Goal: Information Seeking & Learning: Learn about a topic

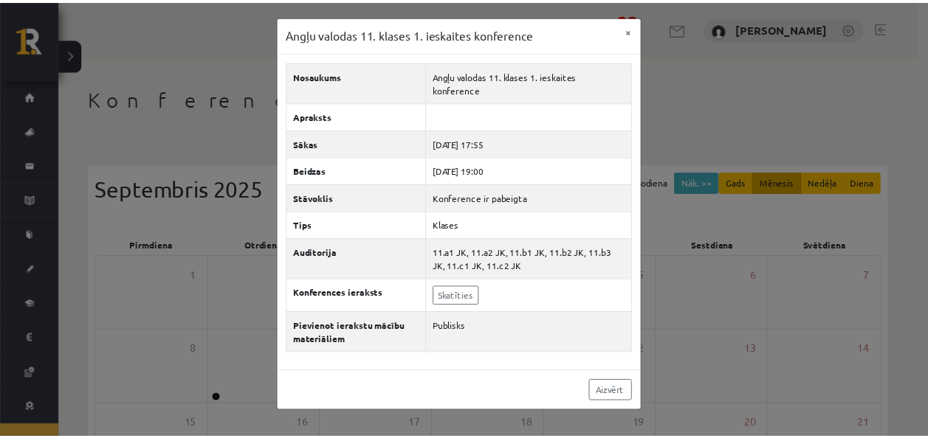
scroll to position [53, 0]
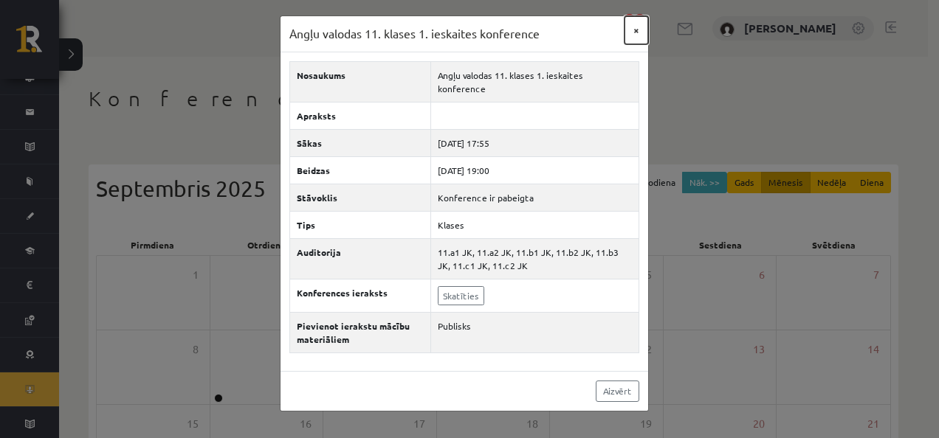
click at [636, 31] on button "×" at bounding box center [636, 30] width 24 height 28
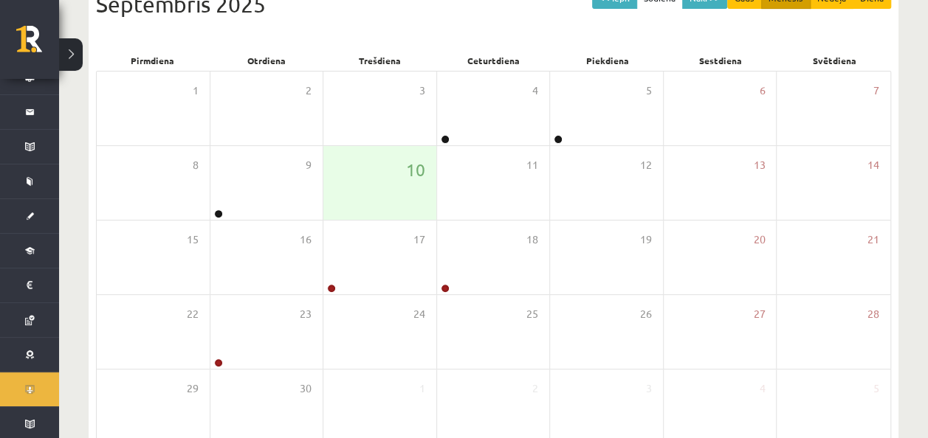
scroll to position [185, 0]
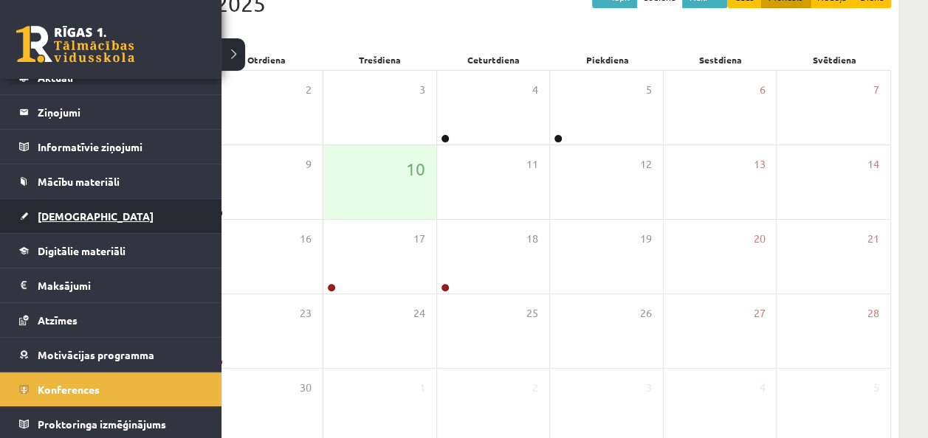
click at [33, 228] on link "[DEMOGRAPHIC_DATA]" at bounding box center [111, 216] width 184 height 34
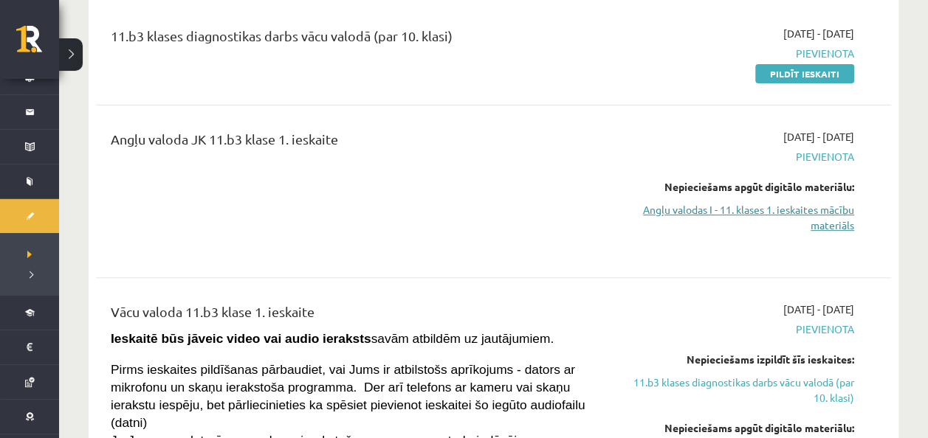
click at [823, 209] on link "Angļu valodas I - 11. klases 1. ieskaites mācību materiāls" at bounding box center [737, 217] width 233 height 31
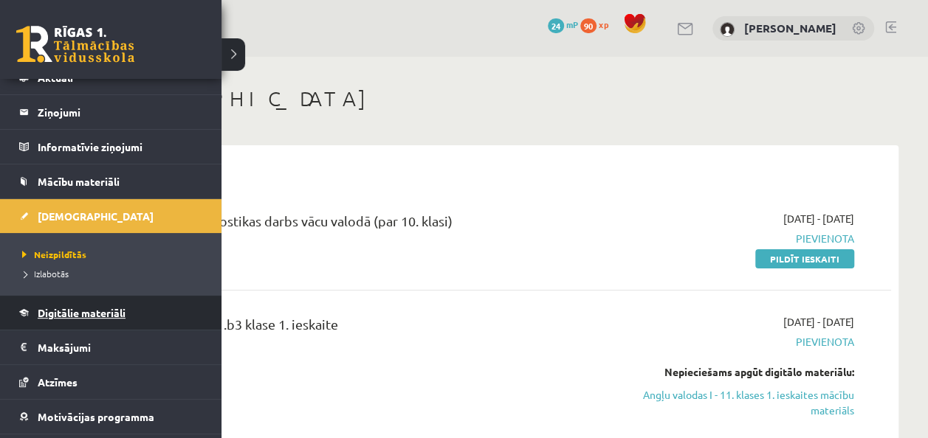
click at [86, 311] on span "Digitālie materiāli" at bounding box center [82, 312] width 88 height 13
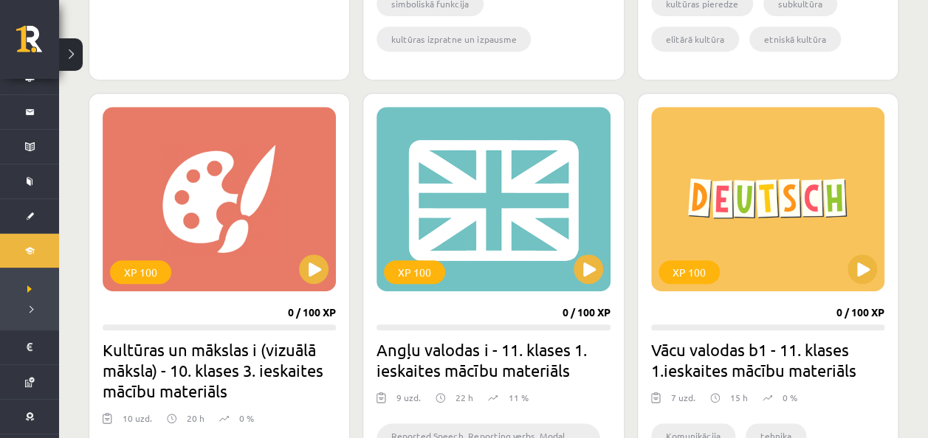
scroll to position [3128, 0]
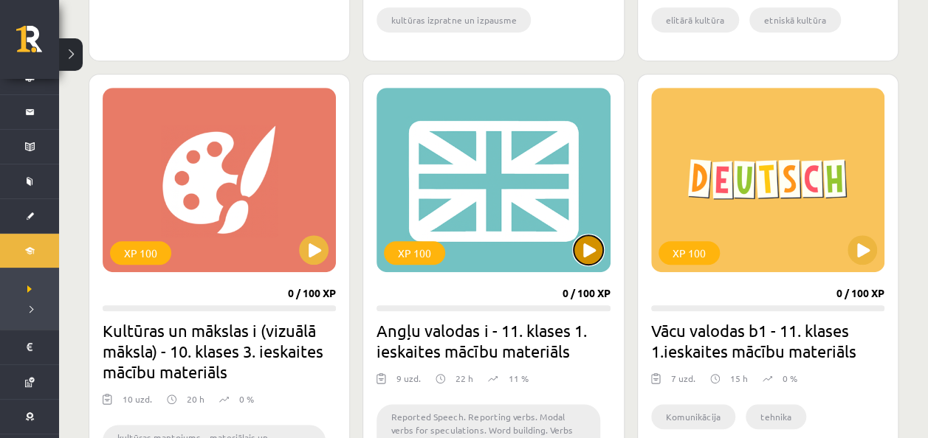
click at [584, 247] on button at bounding box center [588, 250] width 30 height 30
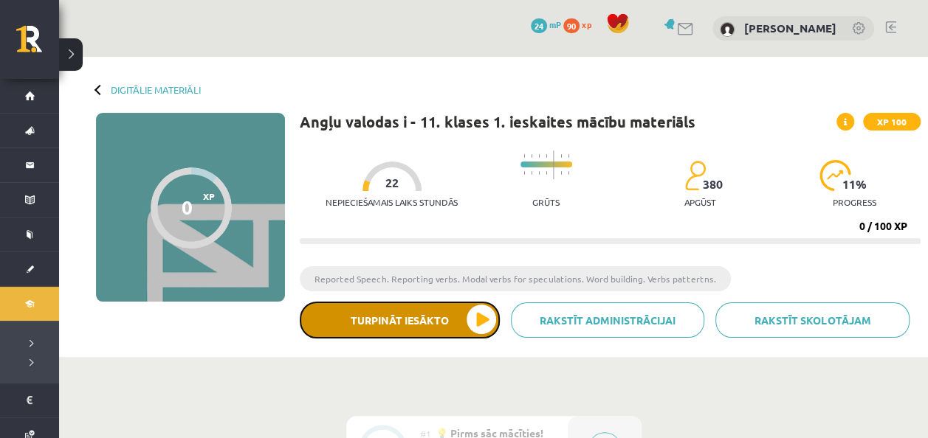
click at [478, 327] on button "Turpināt iesākto" at bounding box center [400, 320] width 200 height 37
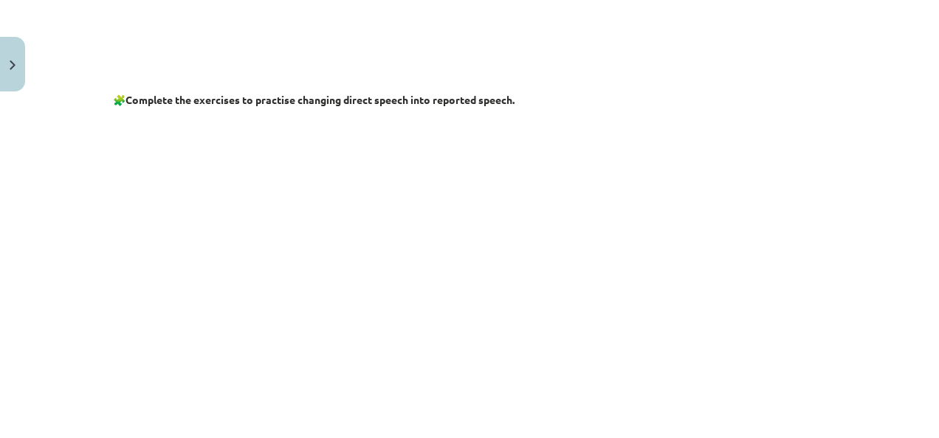
scroll to position [603, 0]
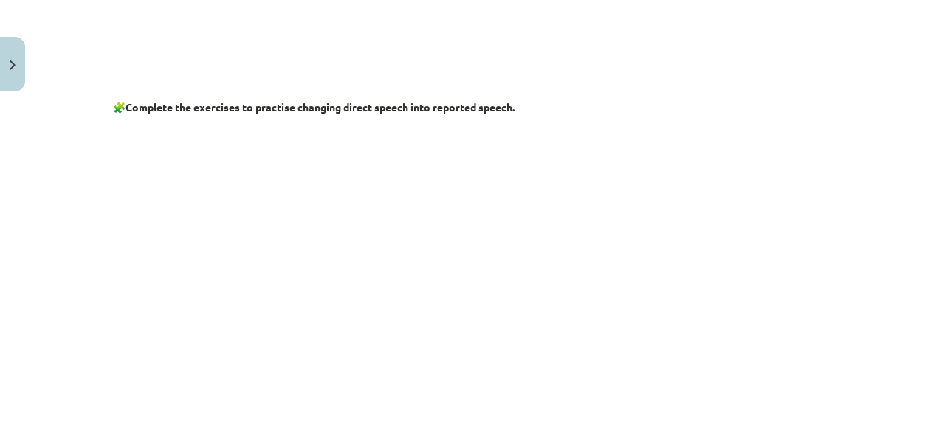
click at [723, 297] on p at bounding box center [469, 266] width 713 height 284
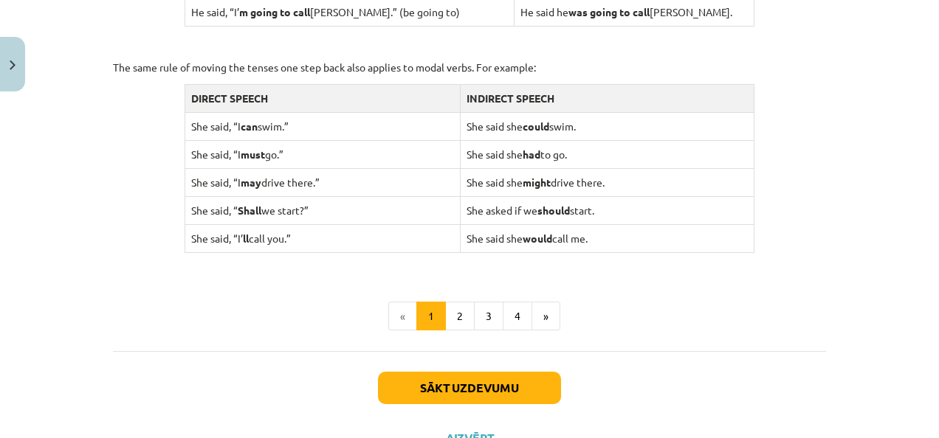
scroll to position [1551, 0]
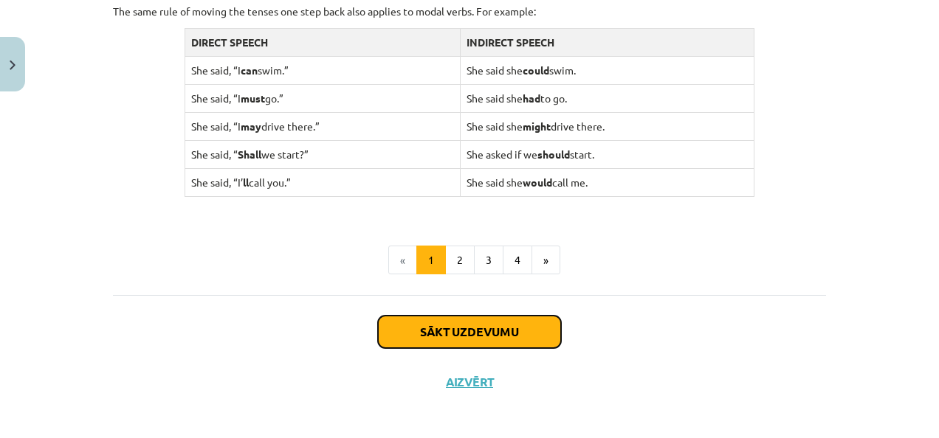
click at [468, 323] on button "Sākt uzdevumu" at bounding box center [469, 332] width 183 height 32
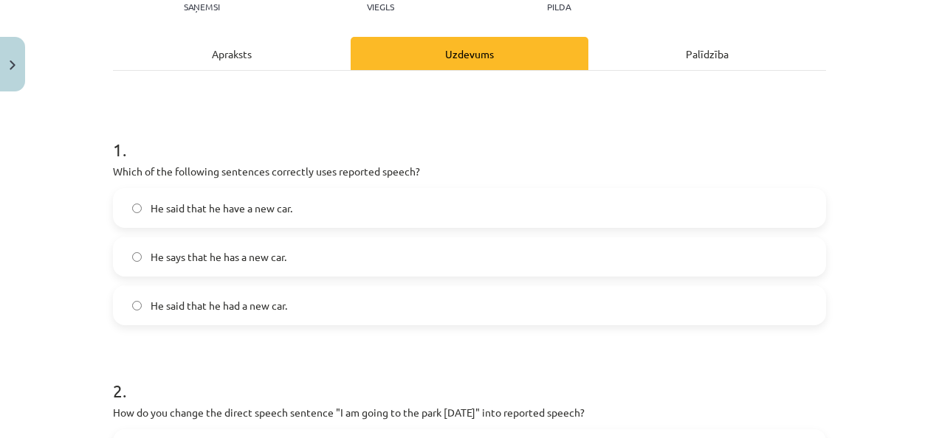
scroll to position [199, 0]
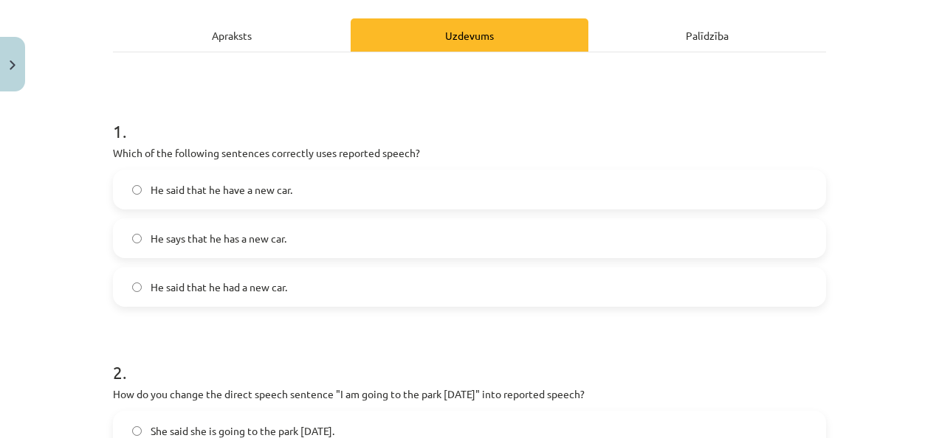
click at [454, 189] on label "He said that he have a new car." at bounding box center [469, 189] width 710 height 37
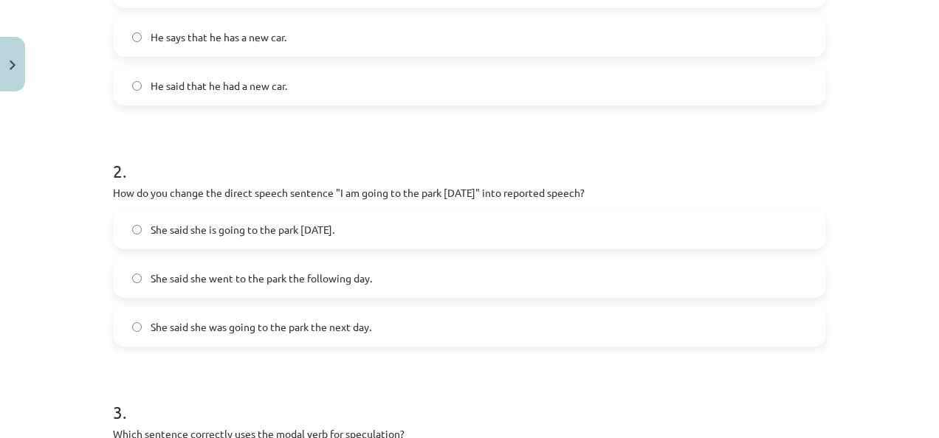
scroll to position [406, 0]
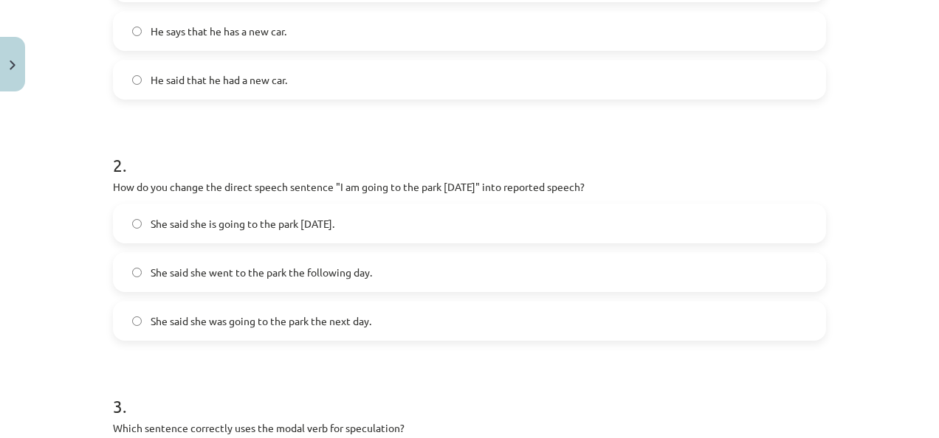
click at [526, 323] on label "She said she was going to the park the next day." at bounding box center [469, 321] width 710 height 37
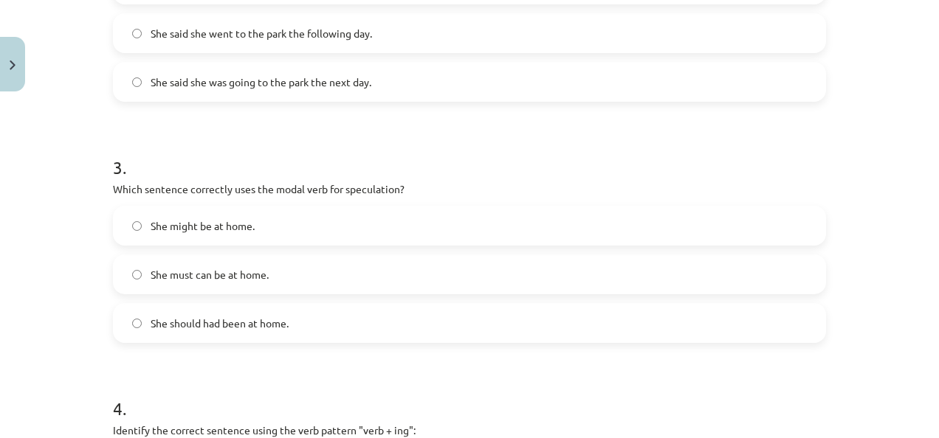
scroll to position [631, 0]
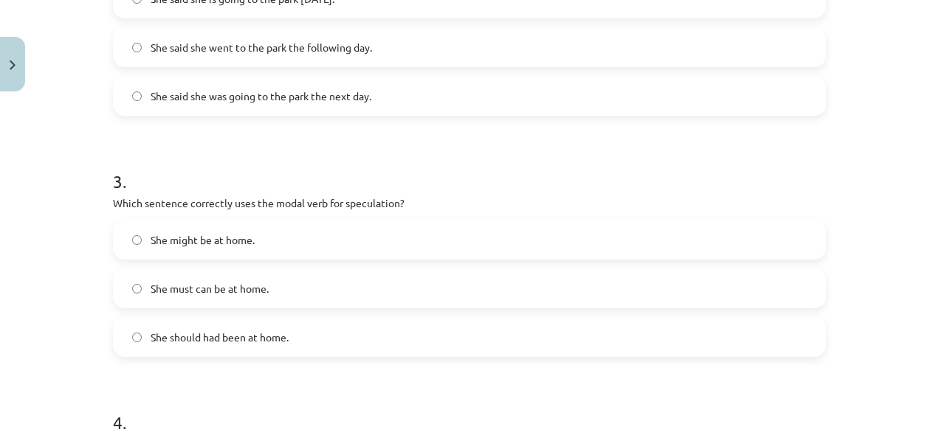
click at [639, 247] on label "She might be at home." at bounding box center [469, 239] width 710 height 37
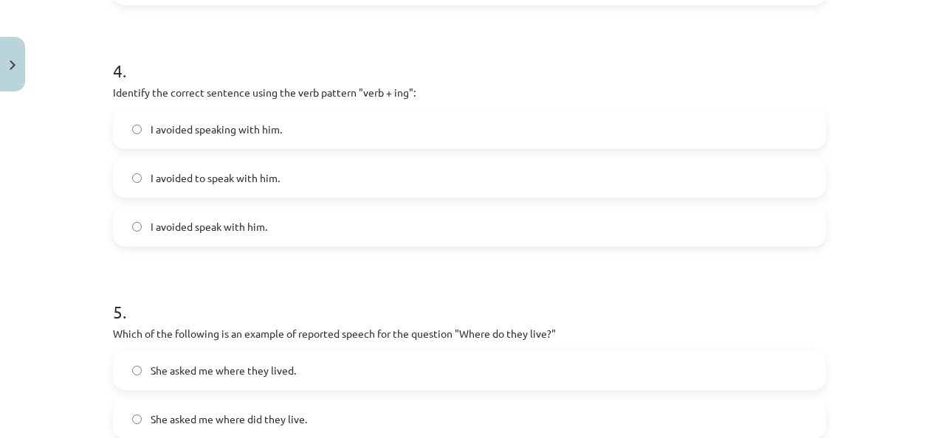
scroll to position [977, 0]
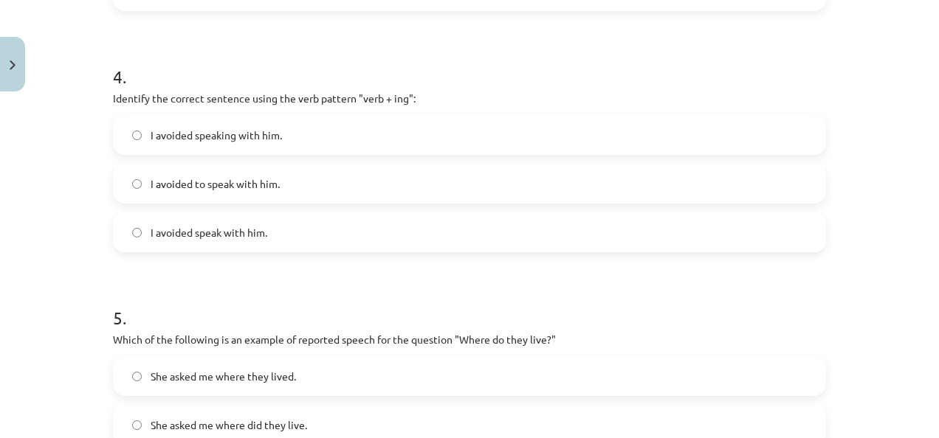
click at [472, 128] on label "I avoided speaking with him." at bounding box center [469, 135] width 710 height 37
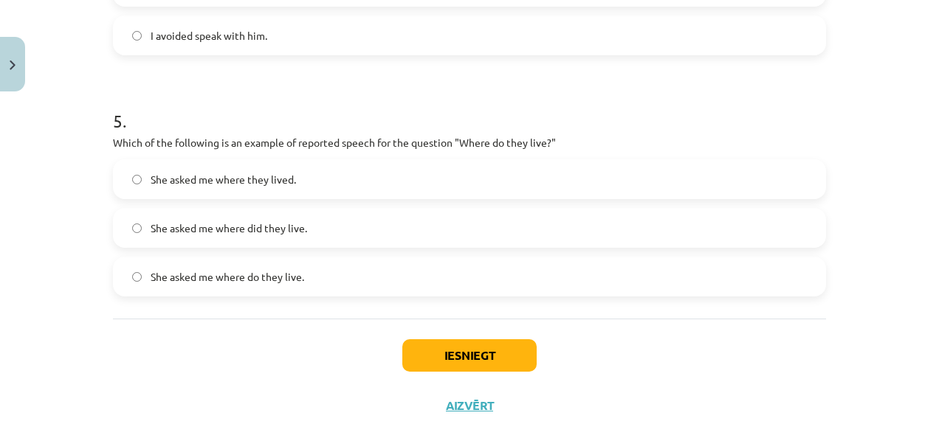
scroll to position [1184, 0]
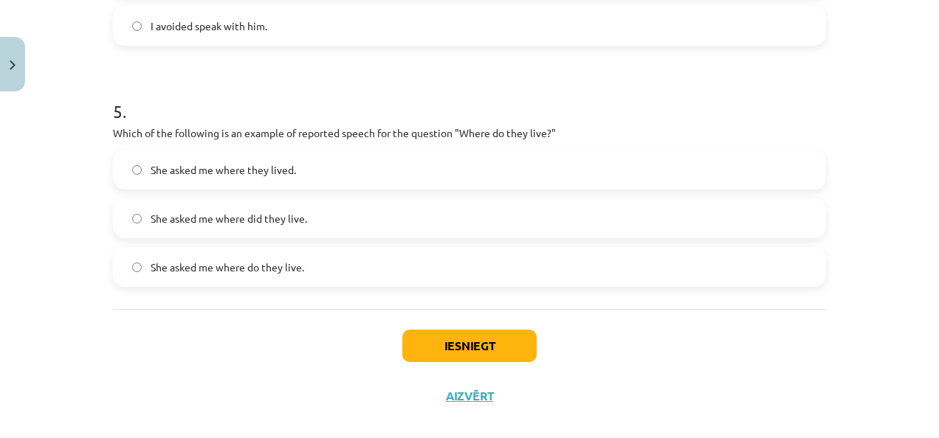
click at [782, 175] on label "She asked me where they lived." at bounding box center [469, 169] width 710 height 37
click at [468, 346] on button "Iesniegt" at bounding box center [469, 346] width 134 height 32
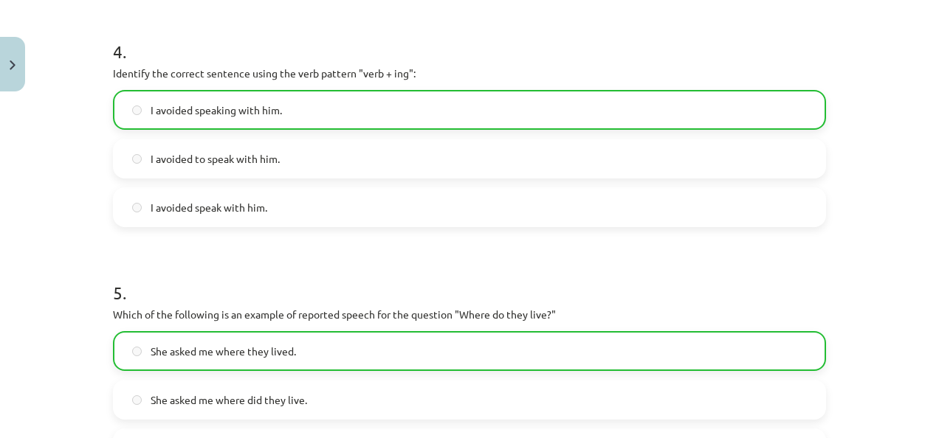
scroll to position [1249, 0]
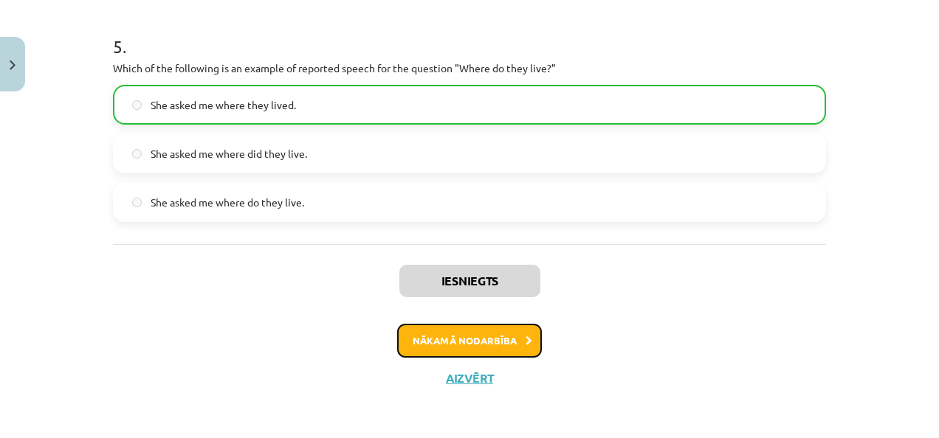
click at [416, 350] on button "Nākamā nodarbība" at bounding box center [469, 341] width 145 height 34
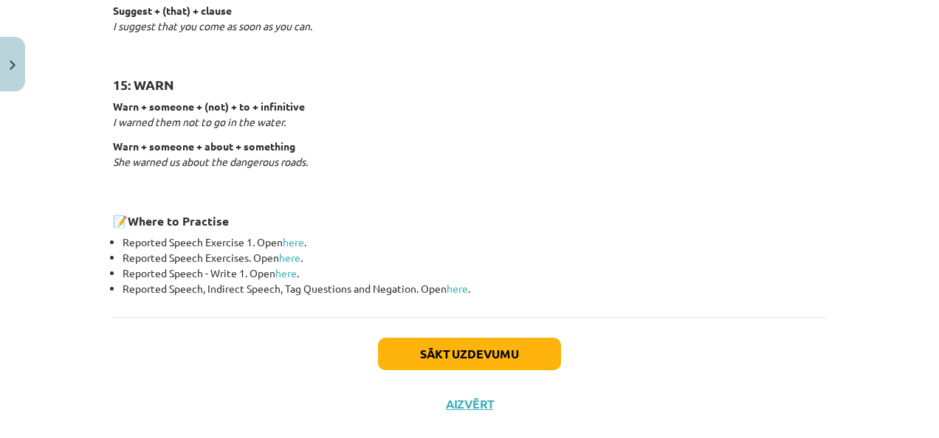
scroll to position [2409, 0]
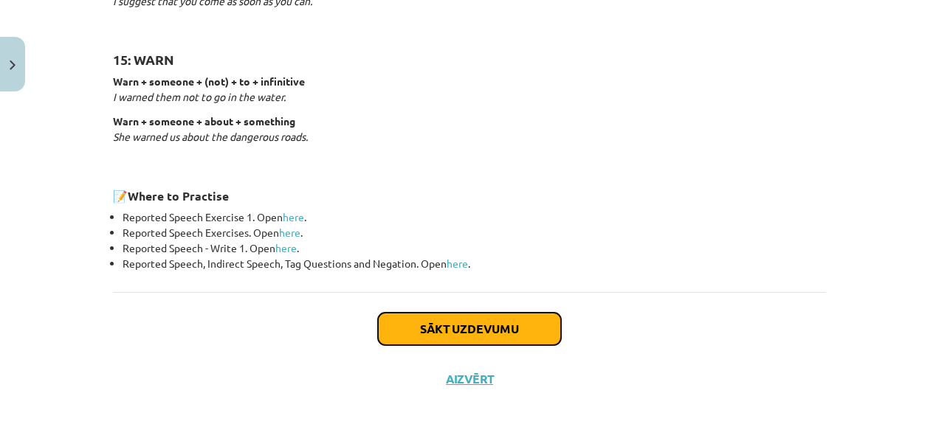
click at [447, 327] on button "Sākt uzdevumu" at bounding box center [469, 329] width 183 height 32
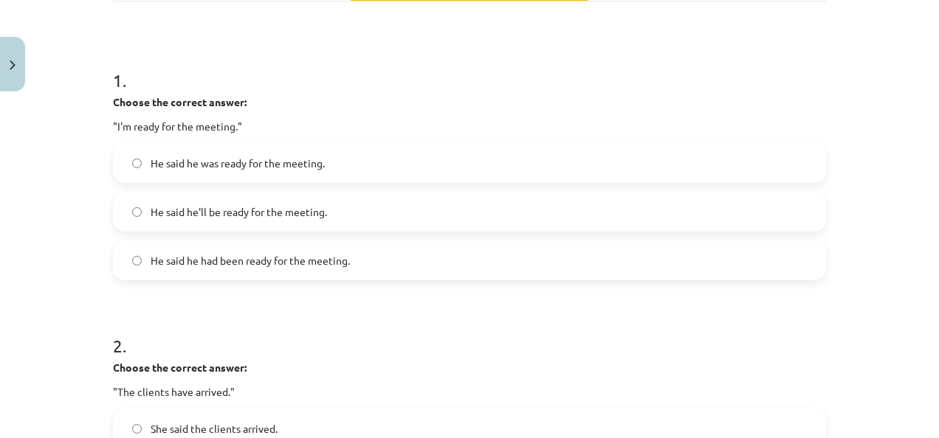
scroll to position [255, 0]
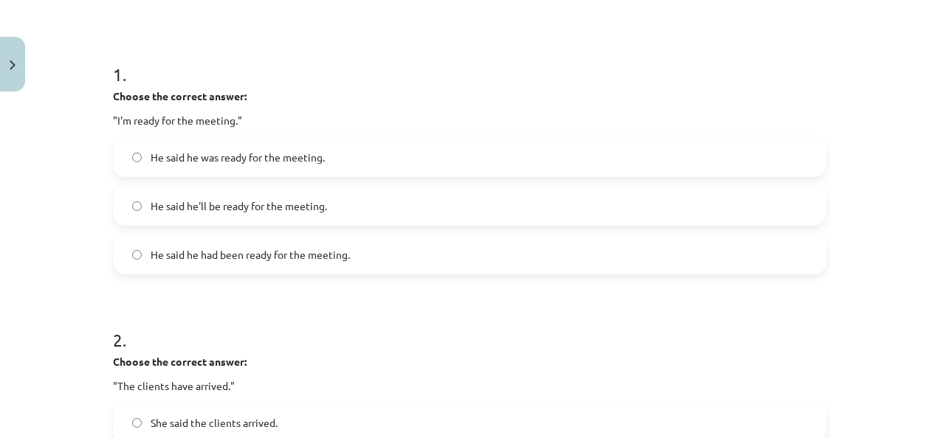
click at [418, 152] on label "He said he was ready for the meeting." at bounding box center [469, 157] width 710 height 37
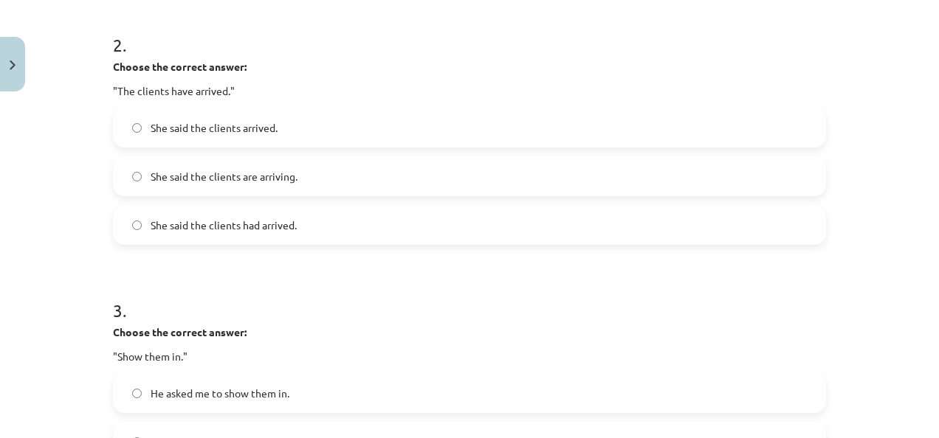
click at [639, 217] on label "She said the clients had arrived." at bounding box center [469, 225] width 710 height 37
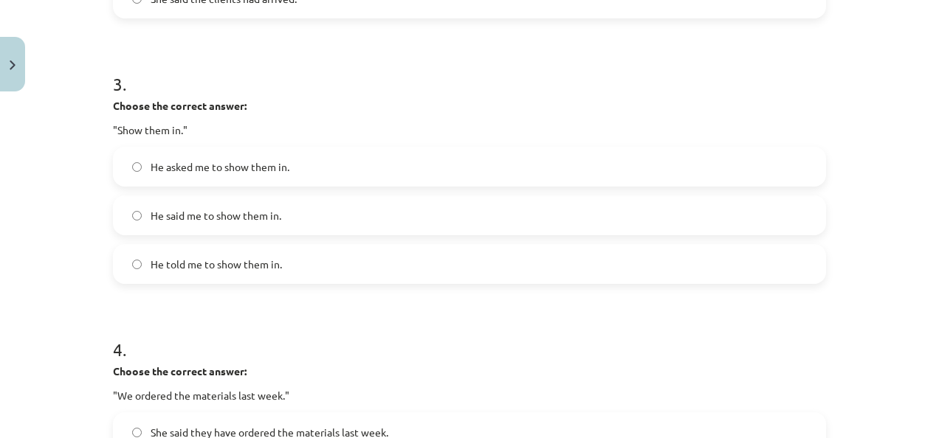
scroll to position [797, 0]
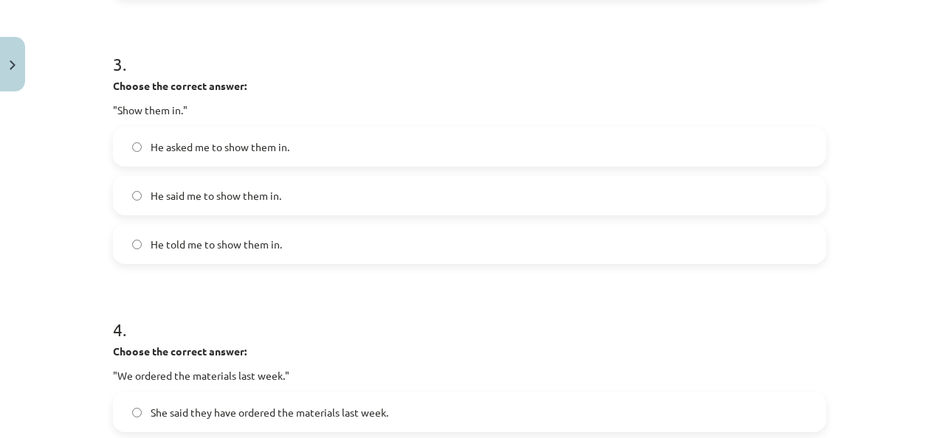
click at [709, 248] on label "He told me to show them in." at bounding box center [469, 244] width 710 height 37
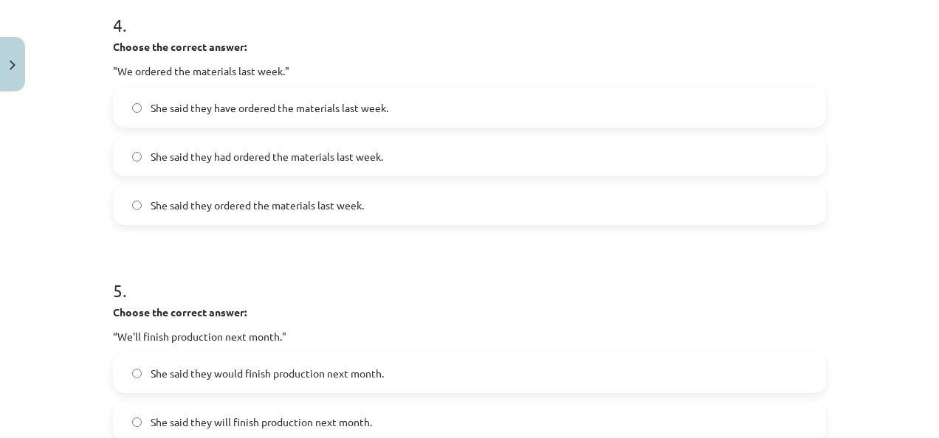
scroll to position [1122, 0]
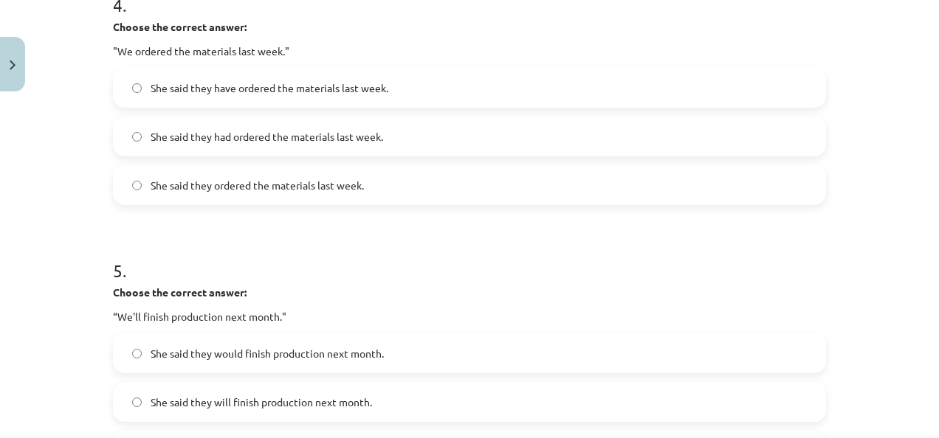
click at [571, 182] on label "She said they ordered the materials last week." at bounding box center [469, 185] width 710 height 37
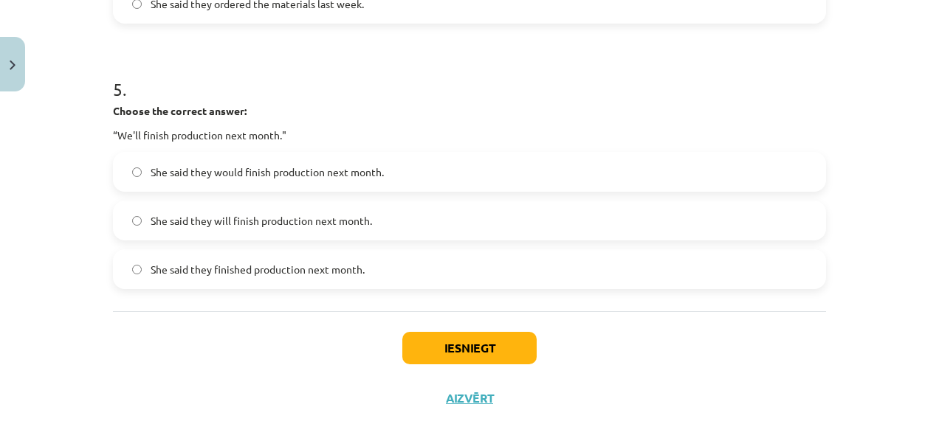
scroll to position [1325, 0]
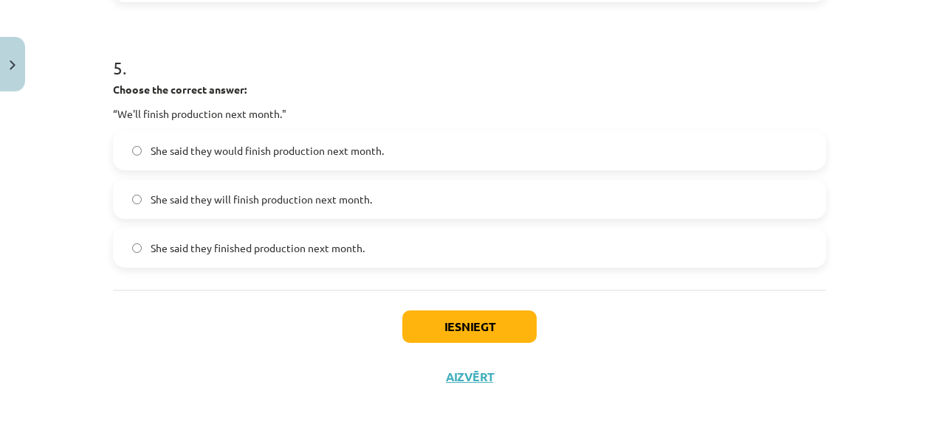
click at [520, 247] on label "She said they finished production next month." at bounding box center [469, 248] width 710 height 37
click at [500, 328] on button "Iesniegt" at bounding box center [469, 327] width 134 height 32
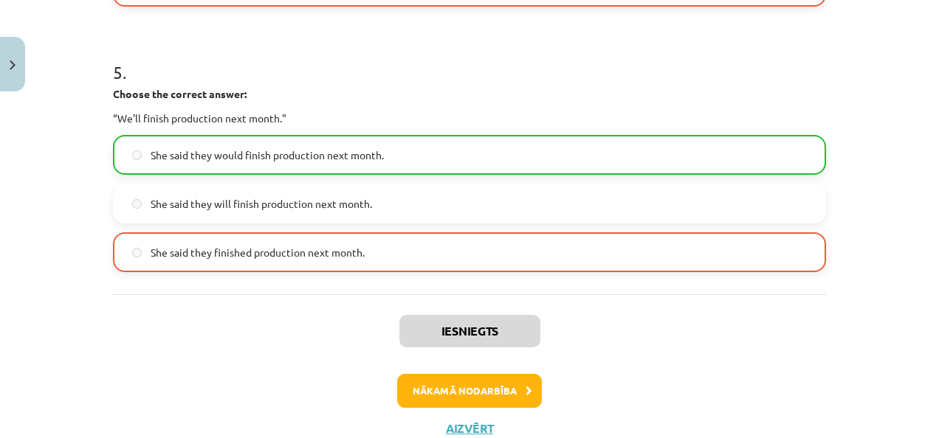
scroll to position [1371, 0]
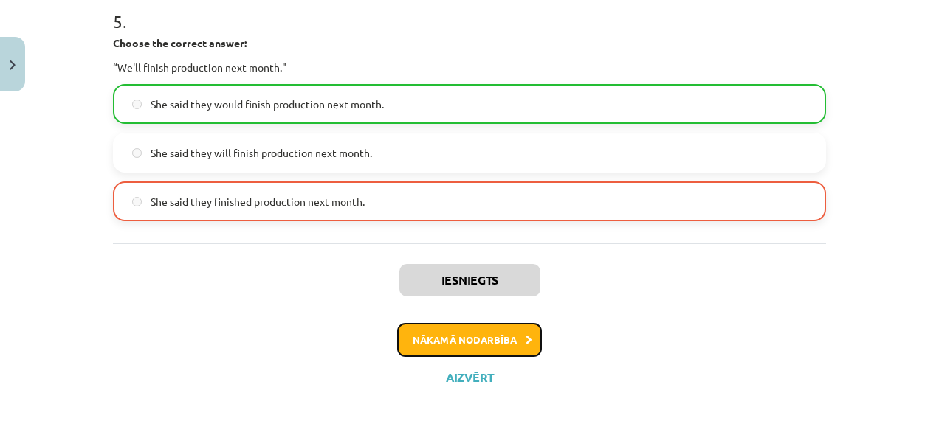
click at [446, 347] on button "Nākamā nodarbība" at bounding box center [469, 340] width 145 height 34
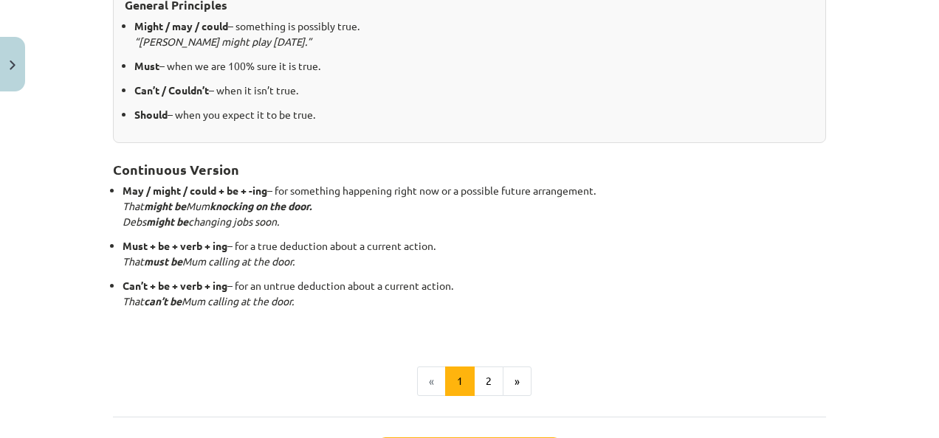
scroll to position [362, 0]
click at [480, 376] on button "2" at bounding box center [489, 380] width 30 height 30
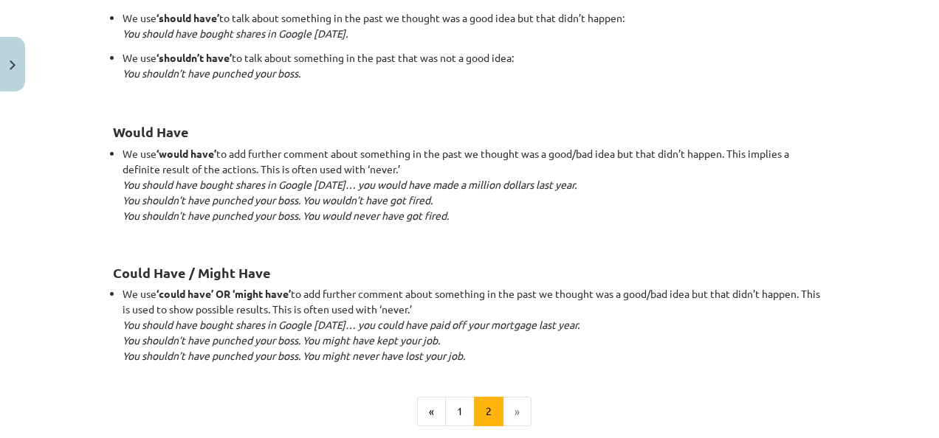
scroll to position [1545, 0]
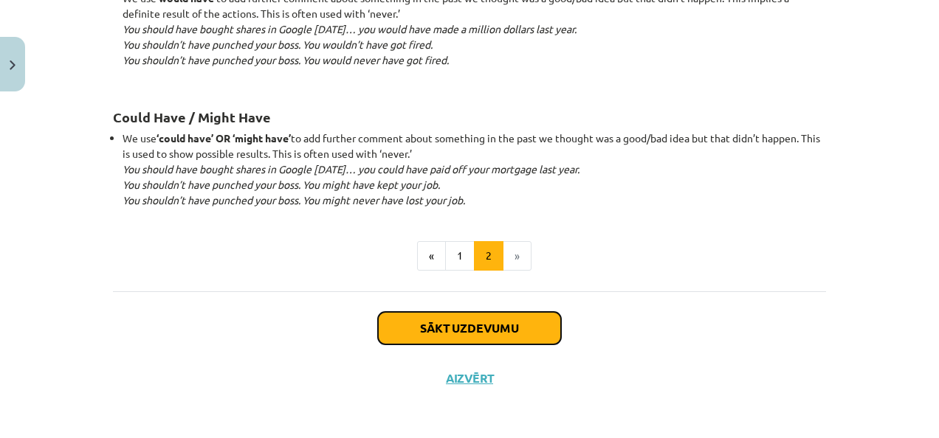
click at [523, 325] on button "Sākt uzdevumu" at bounding box center [469, 328] width 183 height 32
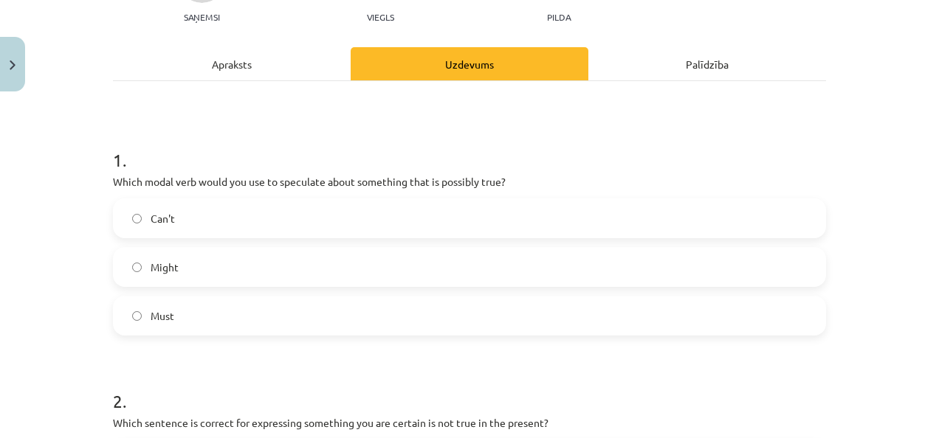
scroll to position [185, 0]
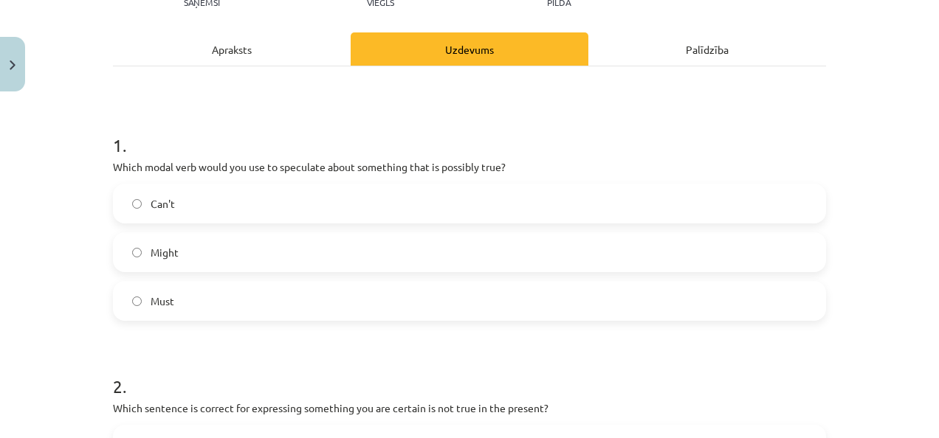
click at [624, 240] on label "Might" at bounding box center [469, 252] width 710 height 37
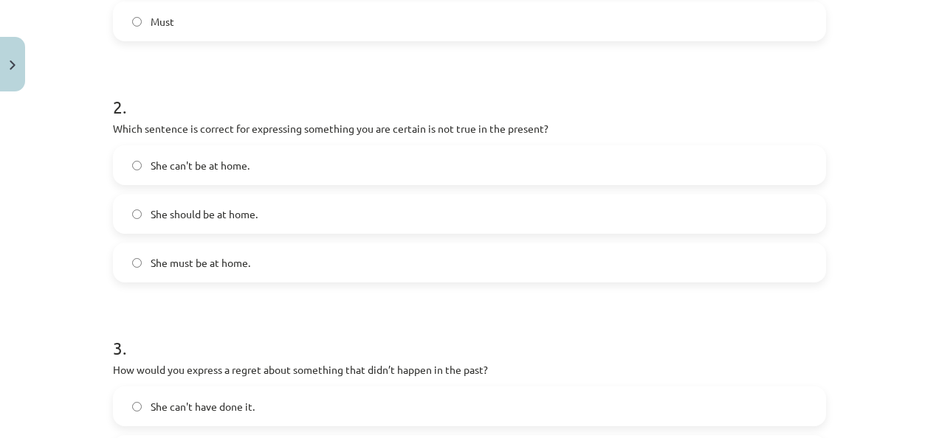
scroll to position [476, 0]
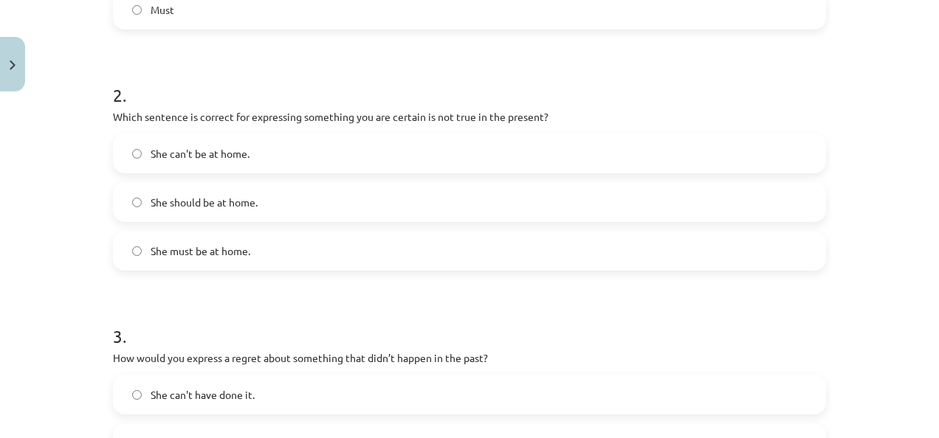
click at [392, 244] on label "She must be at home." at bounding box center [469, 250] width 710 height 37
click at [217, 154] on span "She can't be at home." at bounding box center [200, 153] width 99 height 15
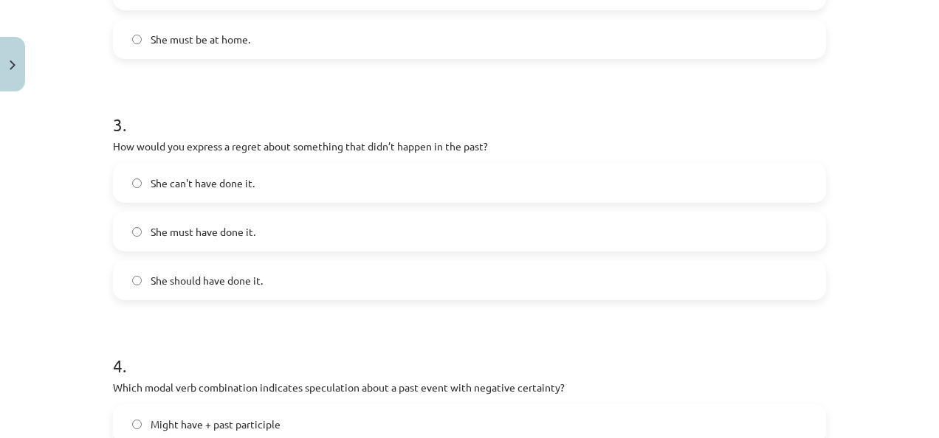
scroll to position [700, 0]
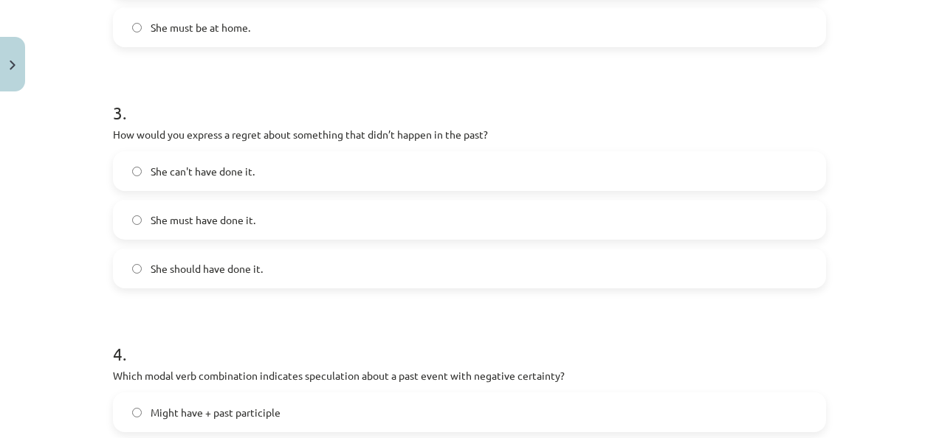
click at [409, 217] on label "She must have done it." at bounding box center [469, 219] width 710 height 37
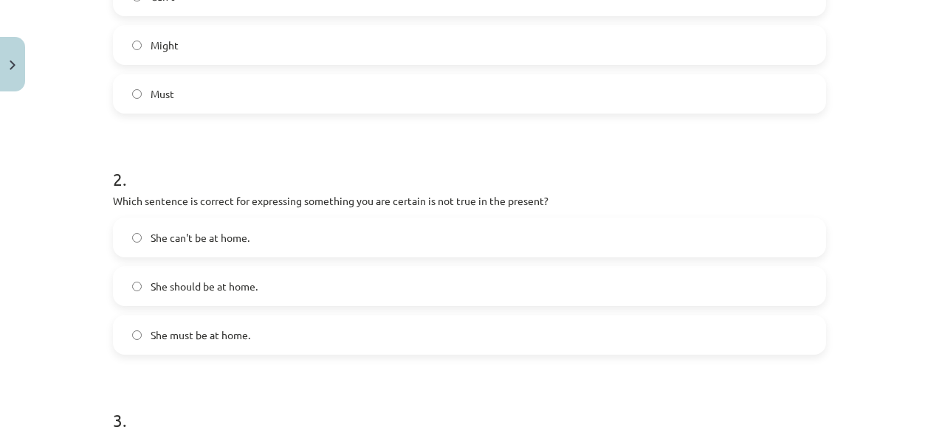
scroll to position [207, 0]
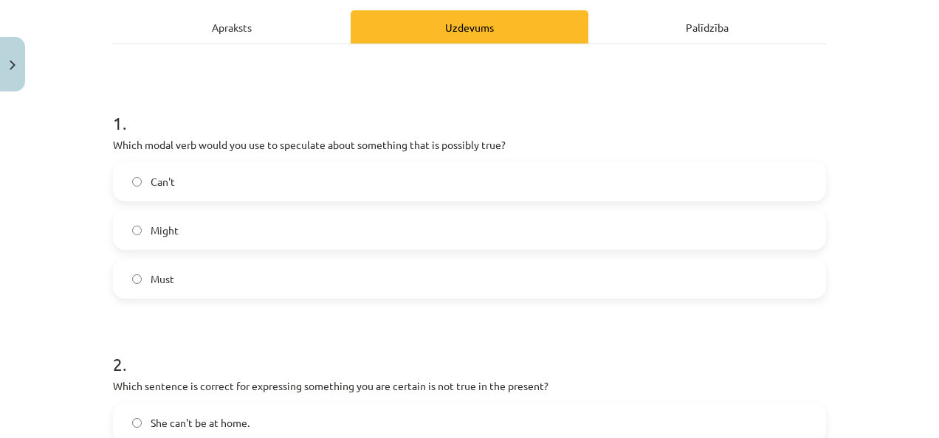
click at [251, 24] on div "Apraksts" at bounding box center [232, 26] width 238 height 33
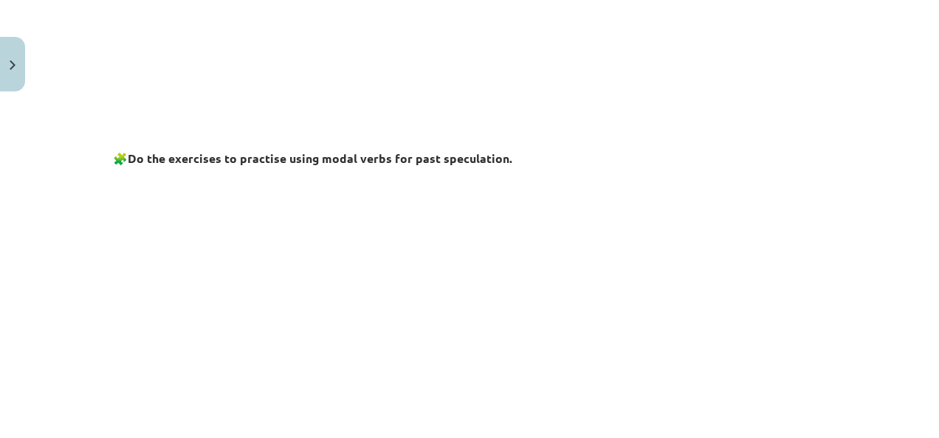
scroll to position [551, 0]
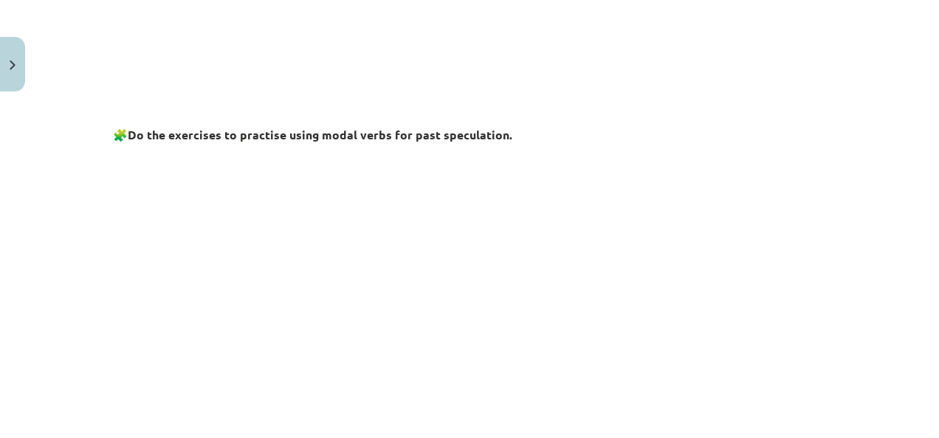
drag, startPoint x: 923, startPoint y: 174, endPoint x: 926, endPoint y: 233, distance: 59.2
click at [926, 233] on div "Mācību tēma: Angļu valodas i - 11. klases 1. ieskaites mācību materiāls #4 📝 To…" at bounding box center [469, 219] width 939 height 438
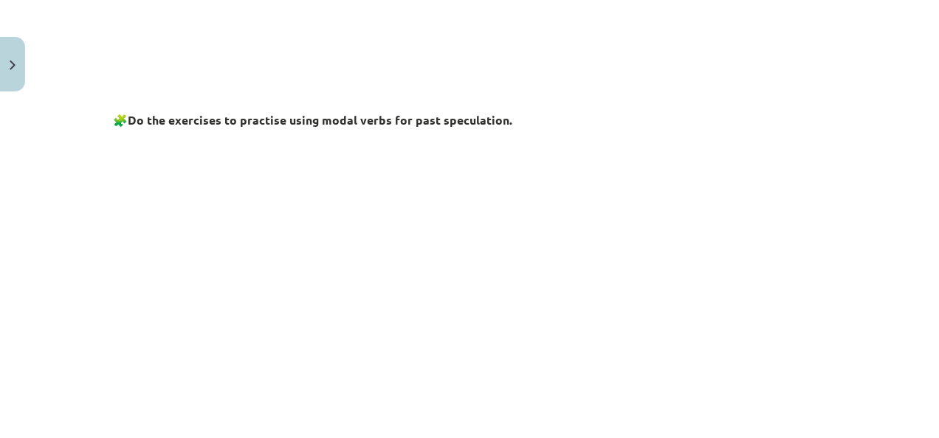
scroll to position [182, 0]
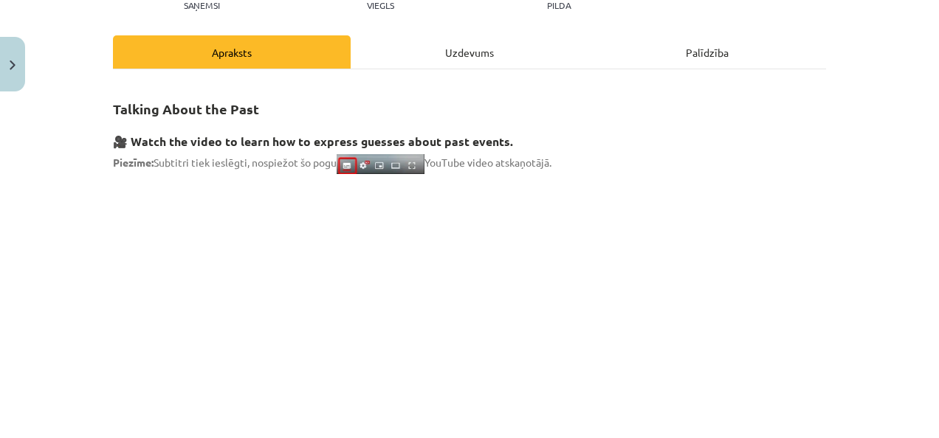
click at [469, 38] on div "Uzdevums" at bounding box center [470, 51] width 238 height 33
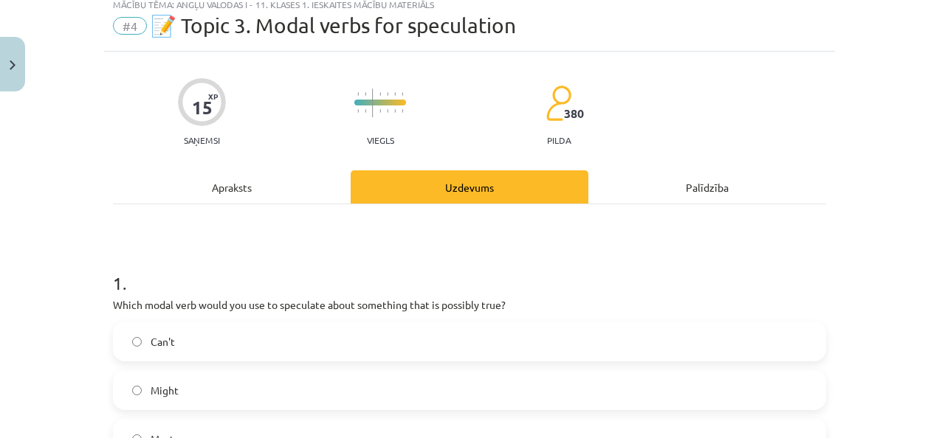
scroll to position [37, 0]
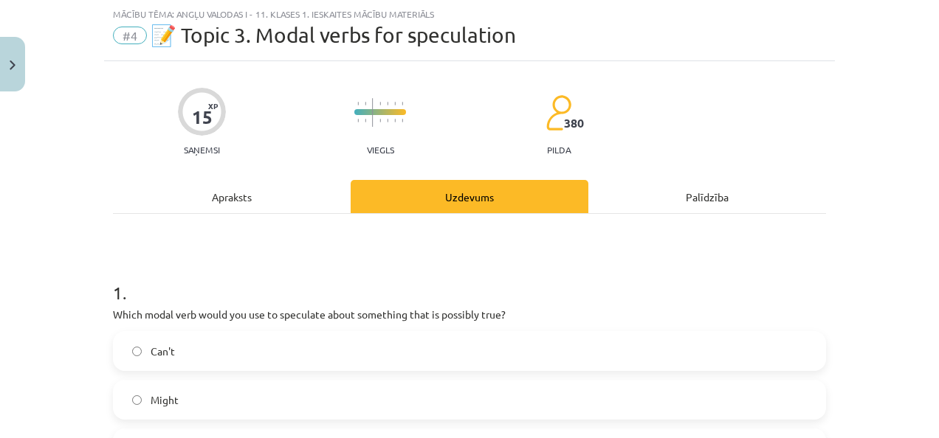
click at [925, 425] on div "Mācību tēma: Angļu valodas i - 11. klases 1. ieskaites mācību materiāls #4 📝 To…" at bounding box center [469, 219] width 939 height 438
drag, startPoint x: 925, startPoint y: 425, endPoint x: 932, endPoint y: 429, distance: 8.3
click at [927, 429] on div "Mācību tēma: Angļu valodas i - 11. klases 1. ieskaites mācību materiāls #4 📝 To…" at bounding box center [469, 219] width 939 height 438
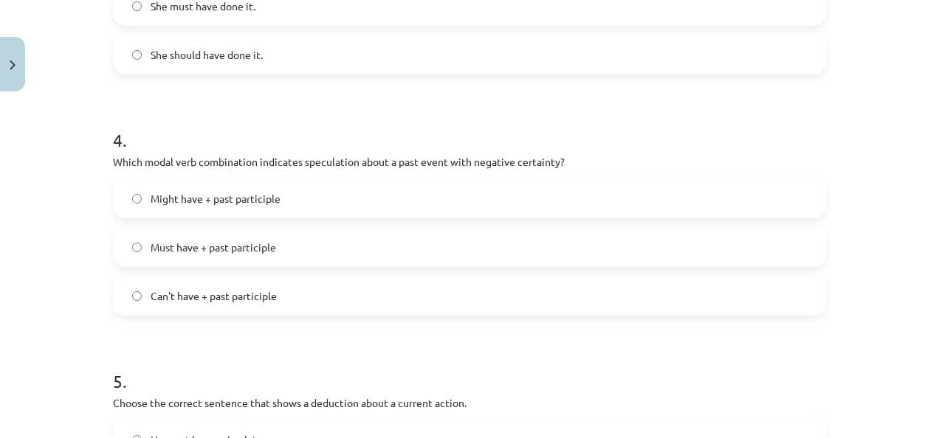
scroll to position [928, 0]
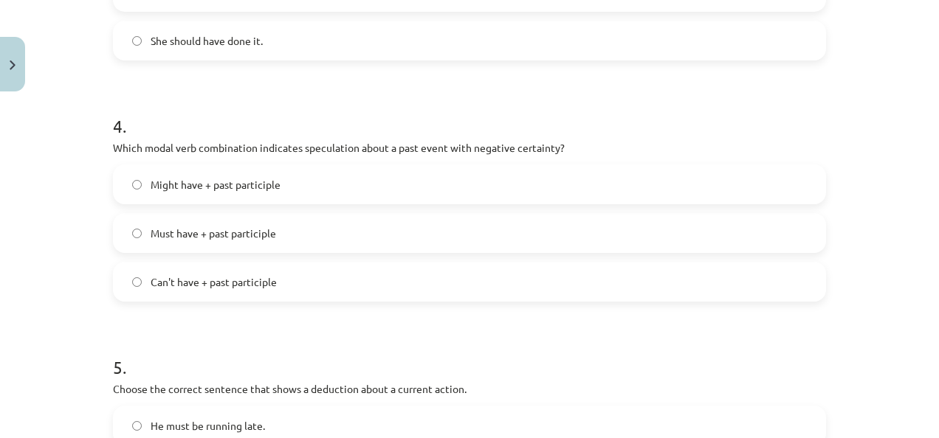
click at [757, 285] on label "Can't have + past participle" at bounding box center [469, 281] width 710 height 37
drag, startPoint x: 926, startPoint y: 294, endPoint x: 923, endPoint y: 343, distance: 49.5
click at [923, 343] on div "Mācību tēma: Angļu valodas i - 11. klases 1. ieskaites mācību materiāls #4 📝 To…" at bounding box center [469, 219] width 939 height 438
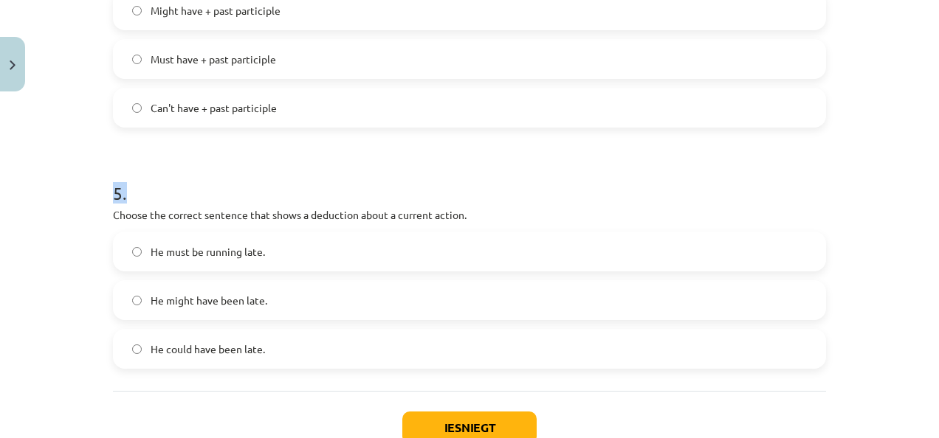
scroll to position [1104, 0]
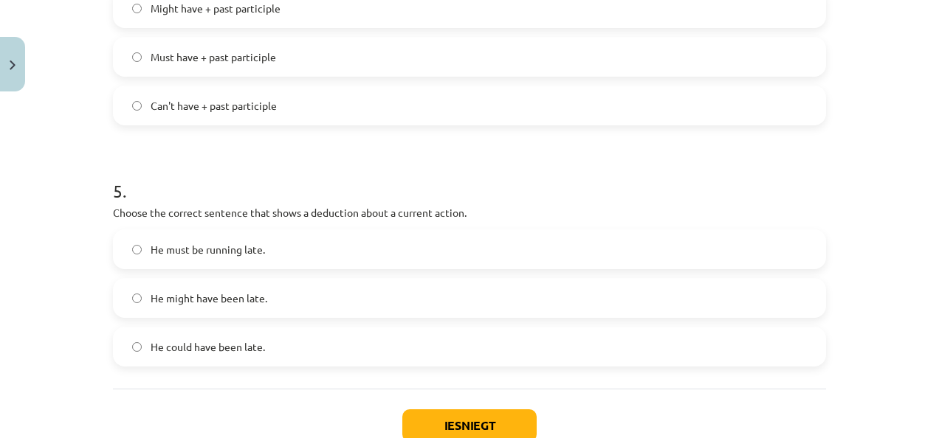
click at [714, 253] on label "He must be running late." at bounding box center [469, 249] width 710 height 37
click at [449, 430] on button "Iesniegt" at bounding box center [469, 426] width 134 height 32
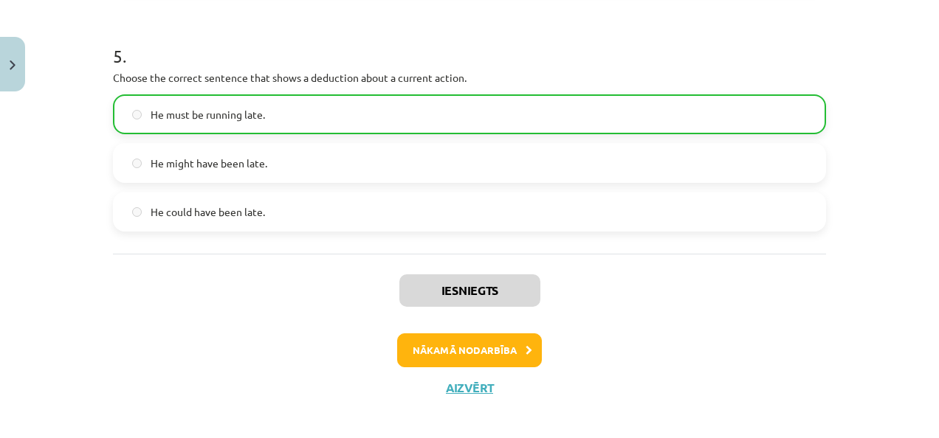
scroll to position [1249, 0]
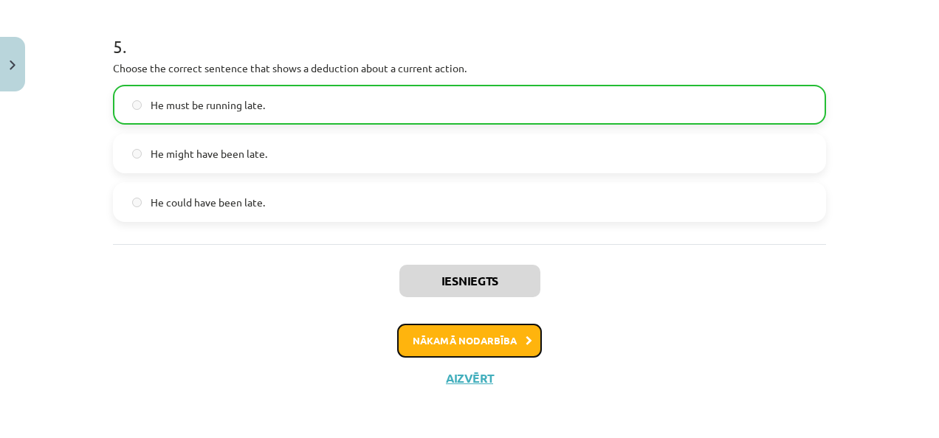
click at [497, 332] on button "Nākamā nodarbība" at bounding box center [469, 341] width 145 height 34
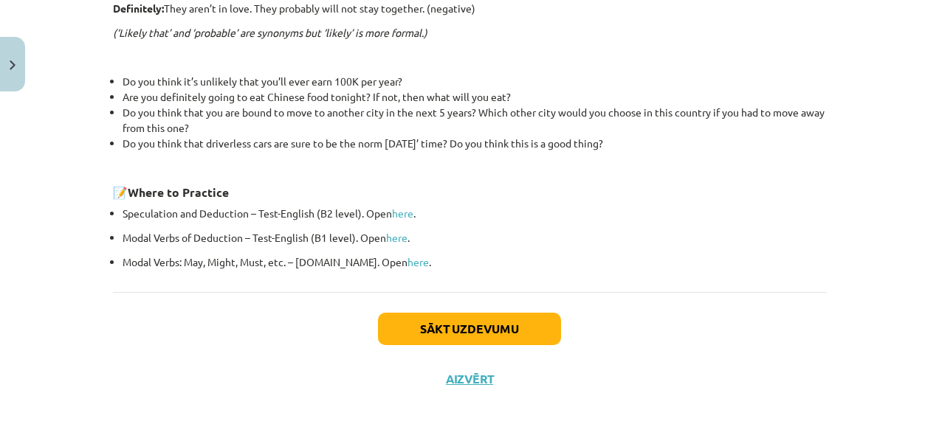
scroll to position [579, 0]
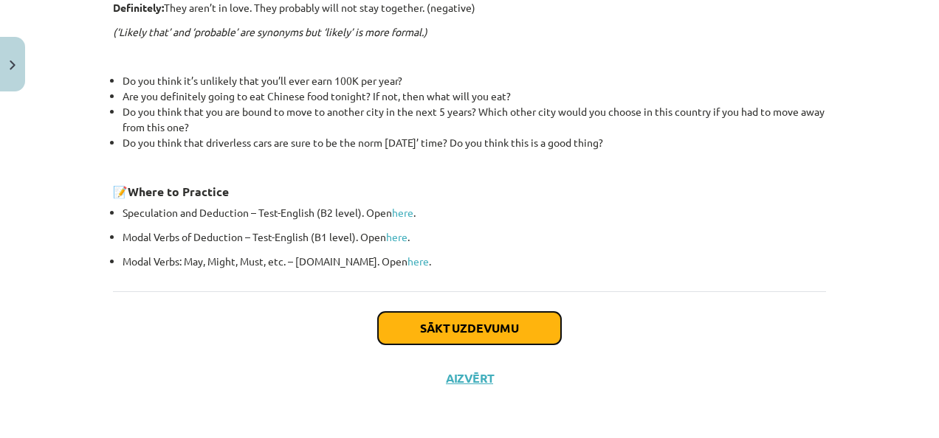
click at [478, 322] on button "Sākt uzdevumu" at bounding box center [469, 328] width 183 height 32
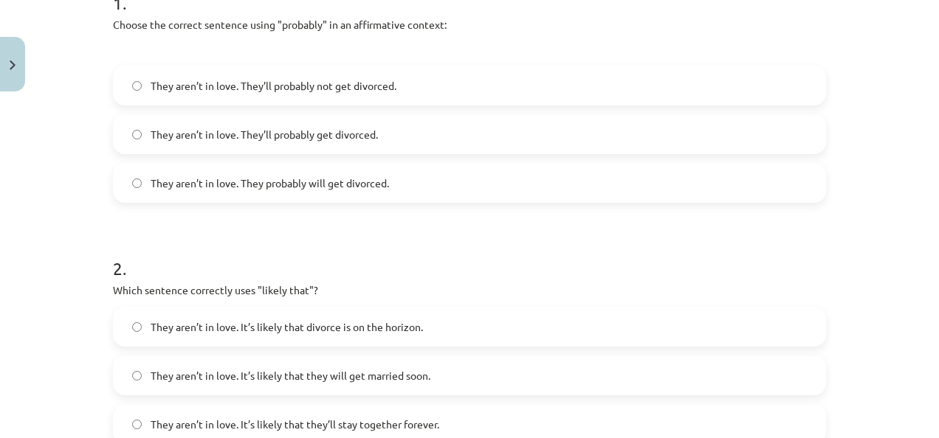
scroll to position [331, 0]
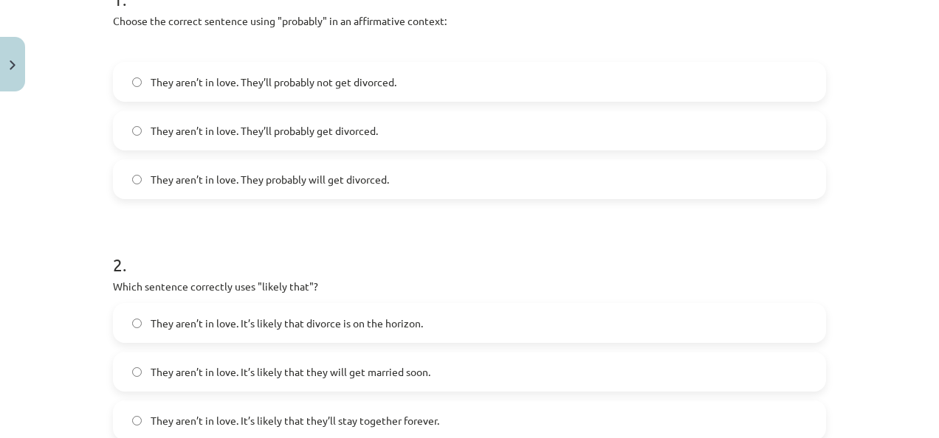
click at [371, 127] on span "They aren’t in love. They’ll probably get divorced." at bounding box center [264, 130] width 227 height 15
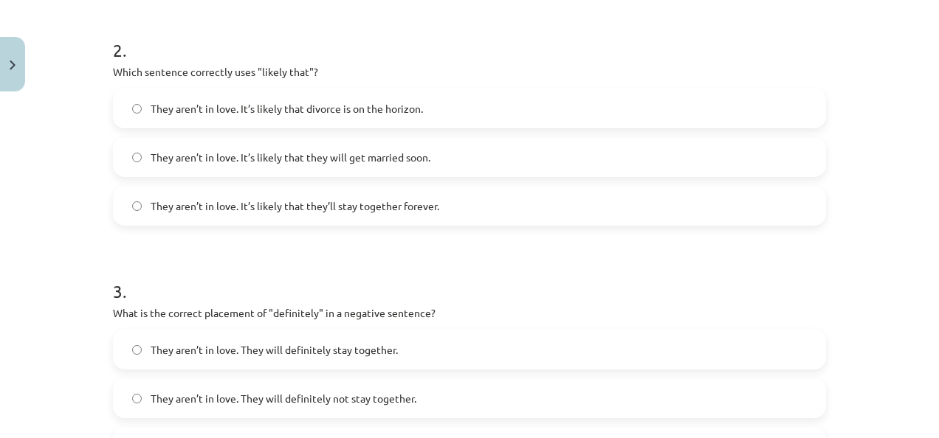
scroll to position [567, 0]
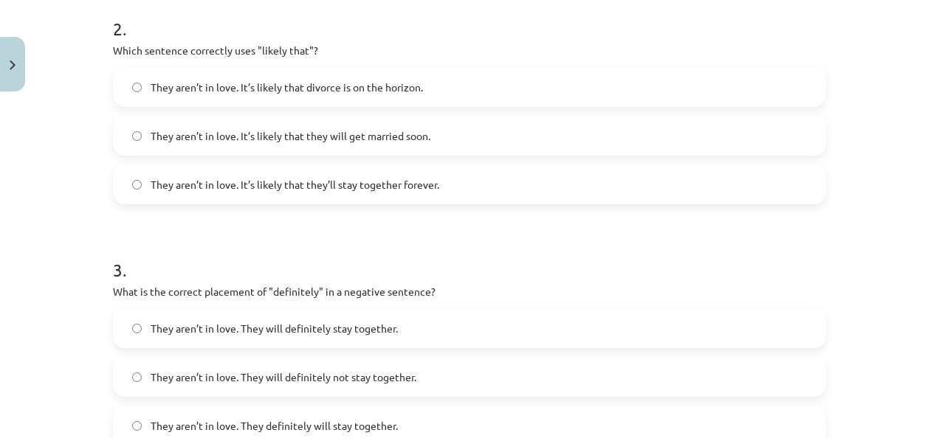
click at [560, 87] on label "They aren’t in love. It’s likely that divorce is on the horizon." at bounding box center [469, 87] width 710 height 37
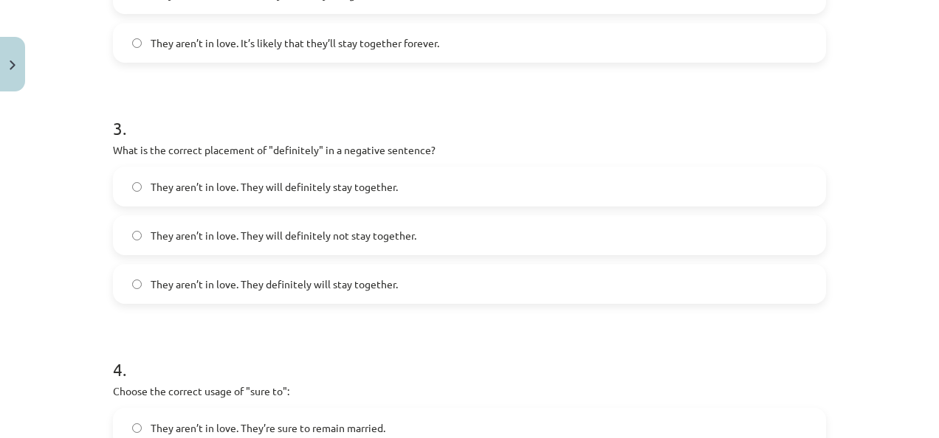
scroll to position [714, 0]
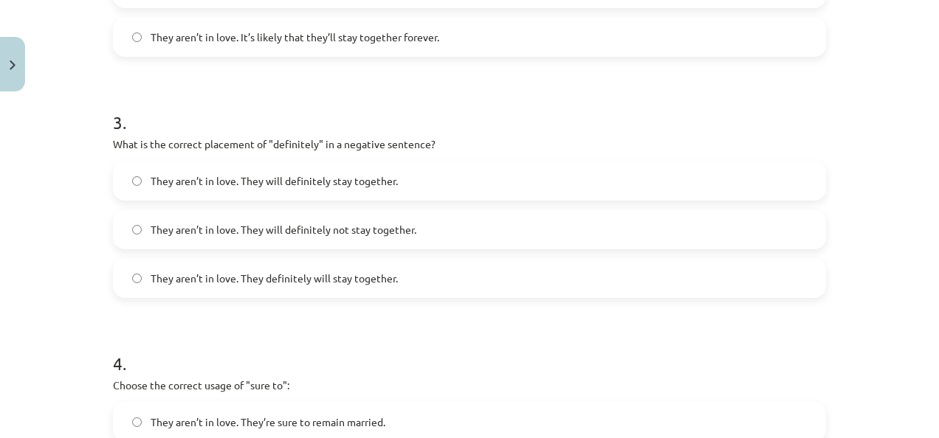
click at [577, 229] on label "They aren’t in love. They will definitely not stay together." at bounding box center [469, 229] width 710 height 37
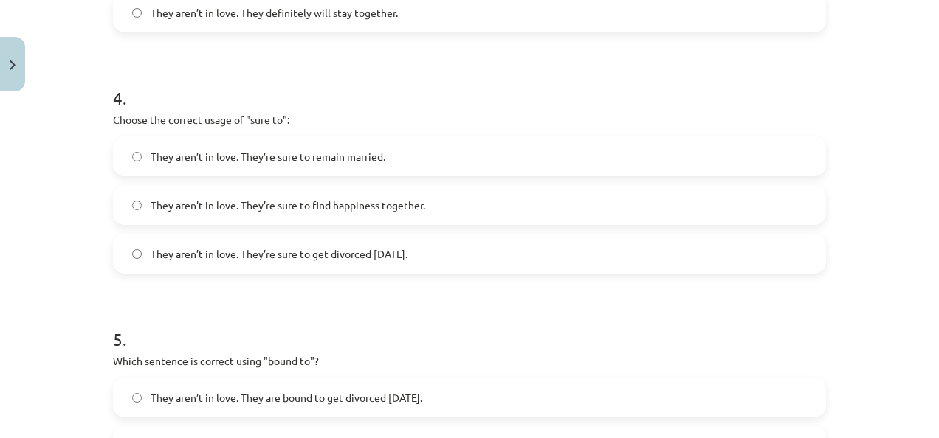
scroll to position [1010, 0]
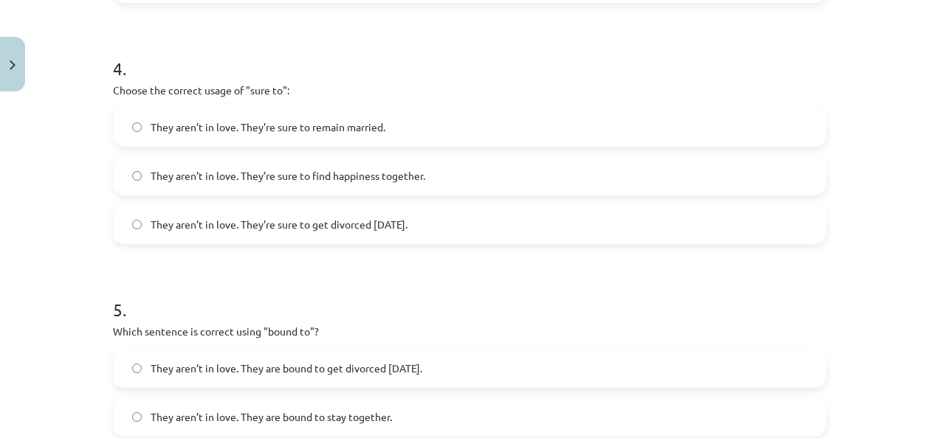
click at [643, 372] on label "They aren’t in love. They are bound to get divorced within six months." at bounding box center [469, 368] width 710 height 37
click at [926, 433] on div "Mācību tēma: Angļu valodas i - 11. klases 1. ieskaites mācību materiāls #5 📝 To…" at bounding box center [469, 219] width 939 height 438
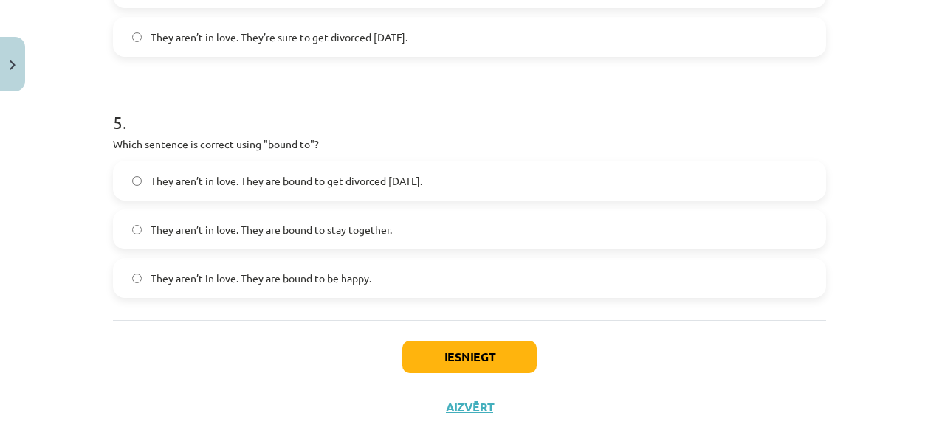
scroll to position [1227, 0]
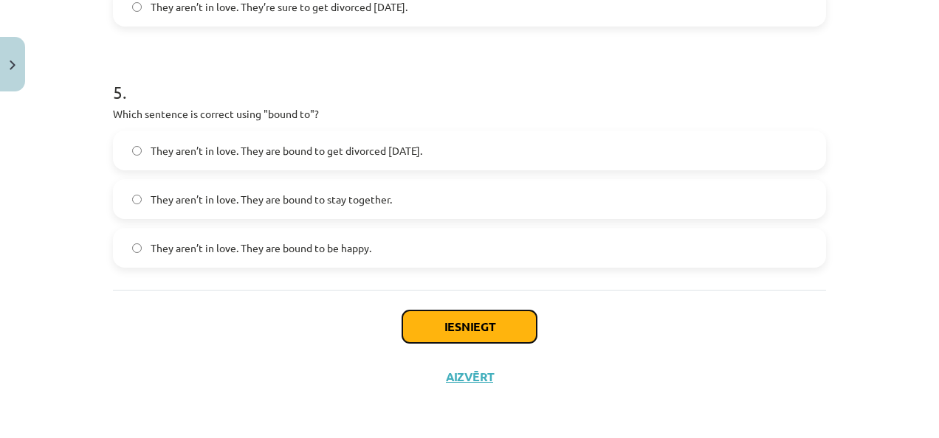
click at [434, 334] on button "Iesniegt" at bounding box center [469, 327] width 134 height 32
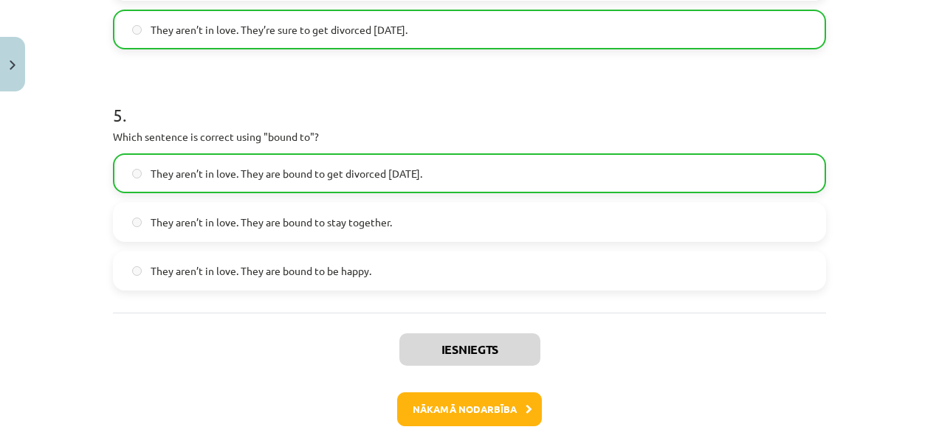
scroll to position [1274, 0]
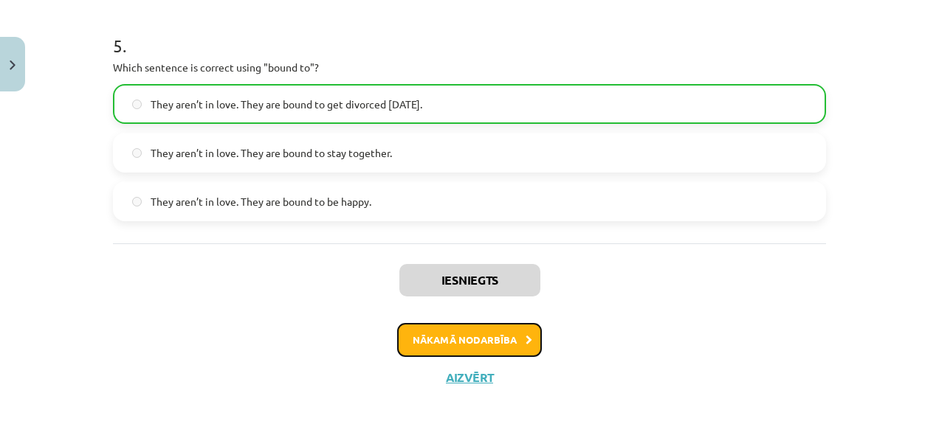
click at [502, 335] on button "Nākamā nodarbība" at bounding box center [469, 340] width 145 height 34
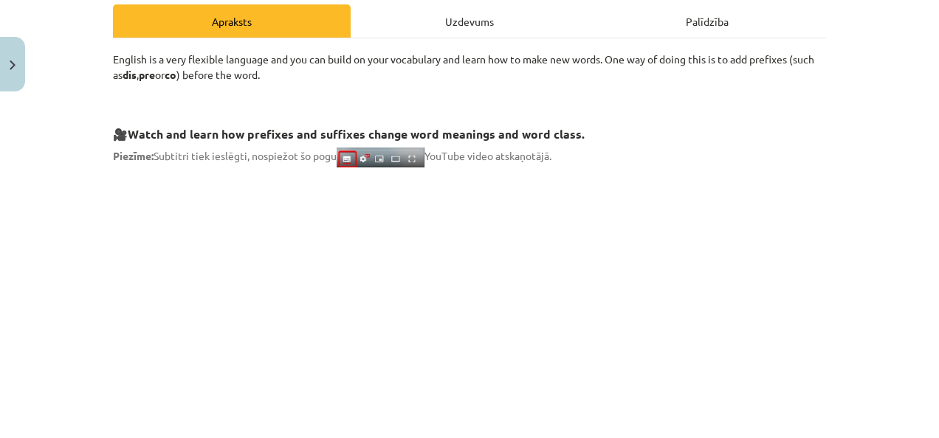
scroll to position [37, 0]
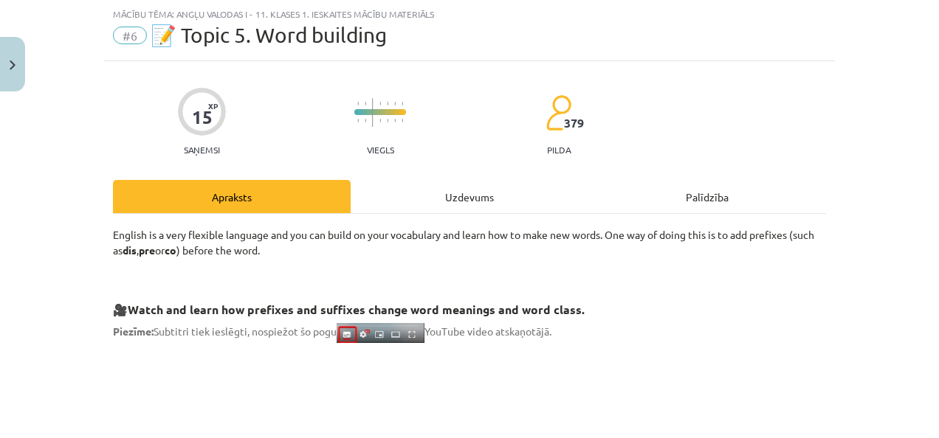
drag, startPoint x: 927, startPoint y: 76, endPoint x: 926, endPoint y: 112, distance: 36.2
click at [926, 117] on div "Mācību tēma: Angļu valodas i - 11. klases 1. ieskaites mācību materiāls #6 📝 To…" at bounding box center [469, 219] width 939 height 438
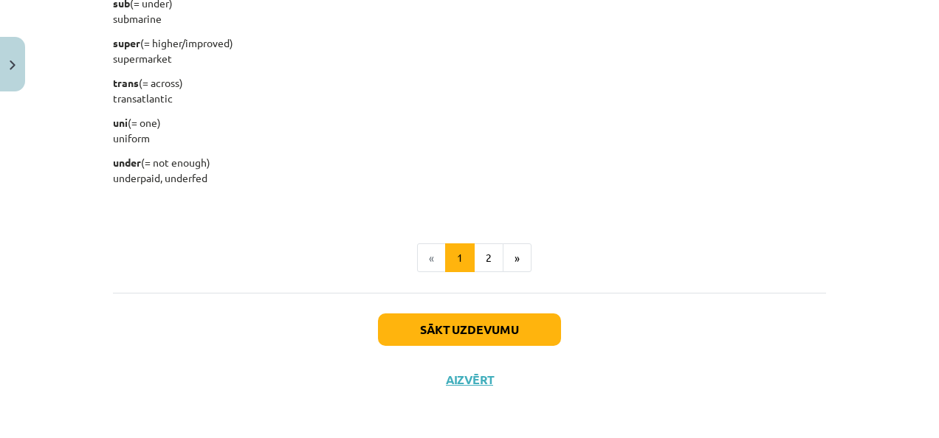
scroll to position [1969, 0]
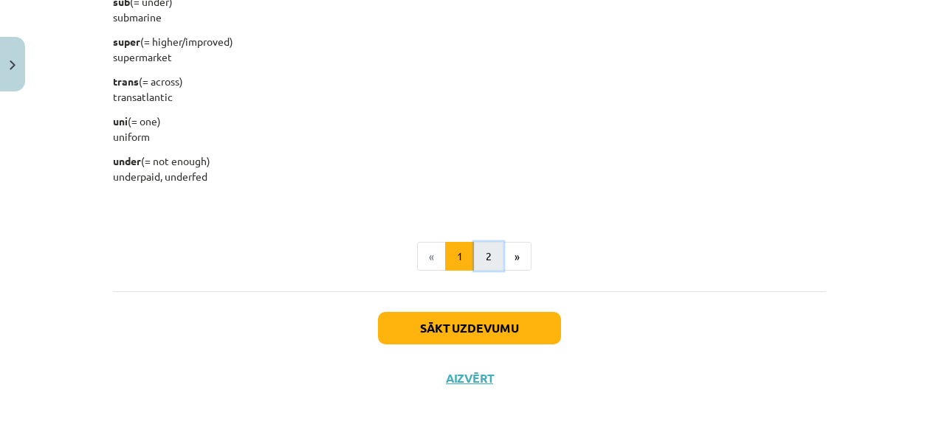
click at [489, 246] on button "2" at bounding box center [489, 257] width 30 height 30
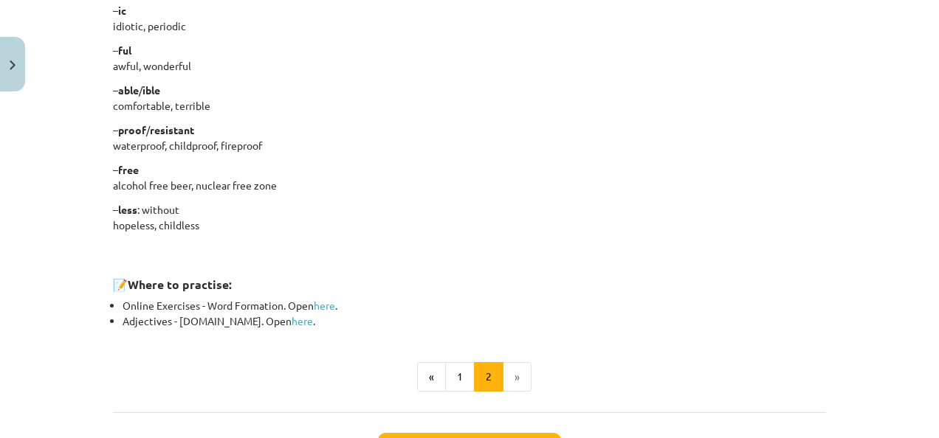
scroll to position [1367, 0]
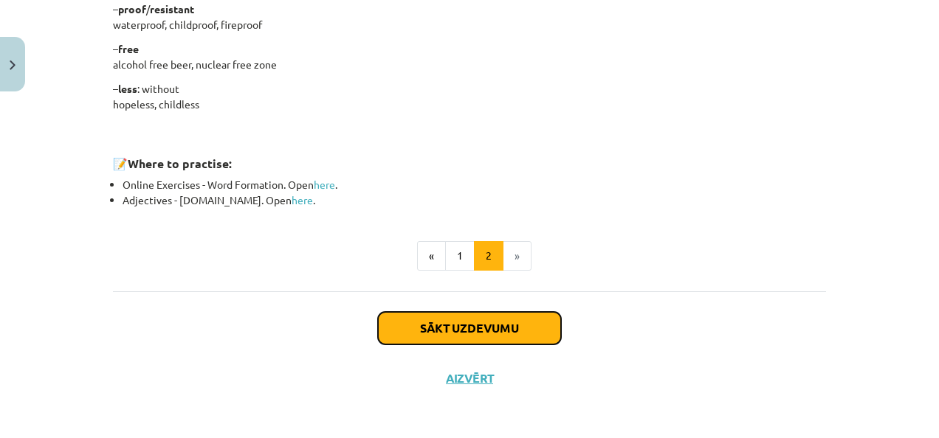
click at [492, 328] on button "Sākt uzdevumu" at bounding box center [469, 328] width 183 height 32
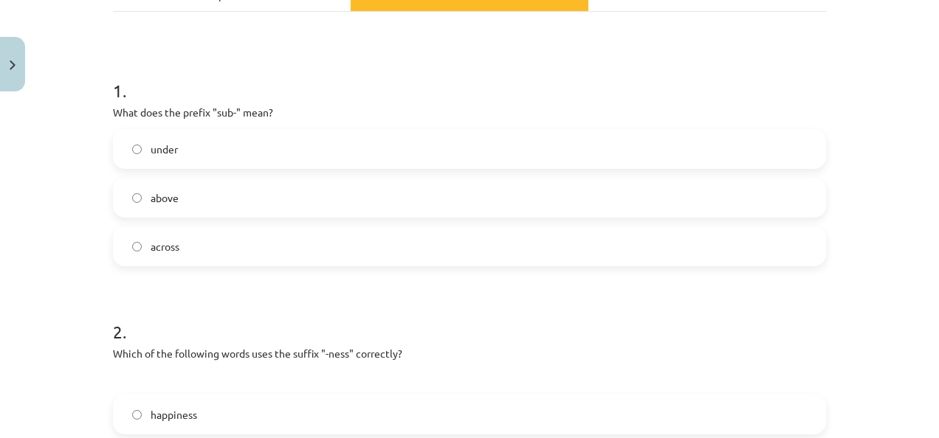
scroll to position [242, 0]
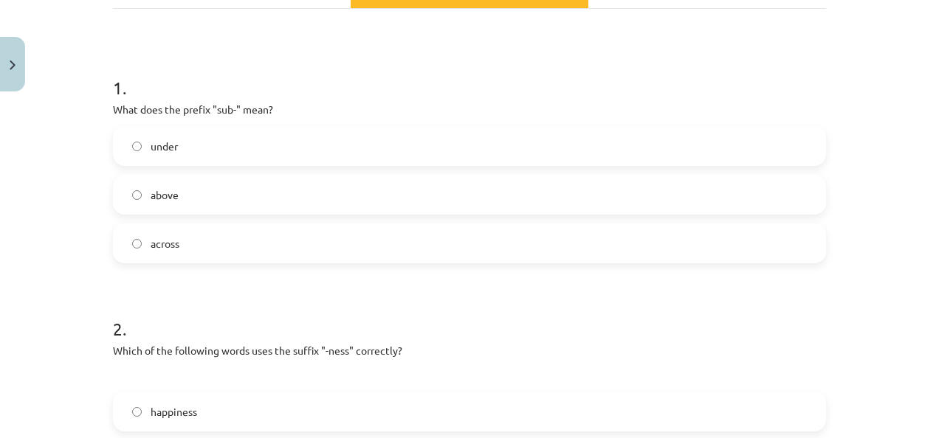
click at [625, 146] on label "under" at bounding box center [469, 146] width 710 height 37
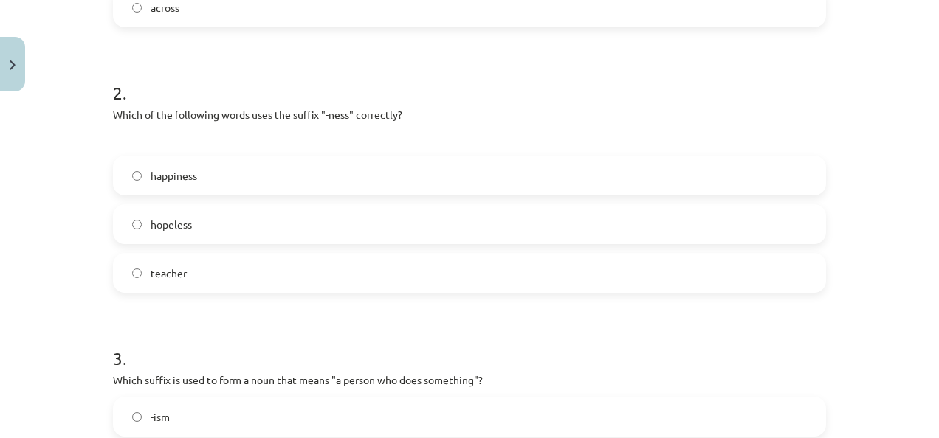
scroll to position [508, 0]
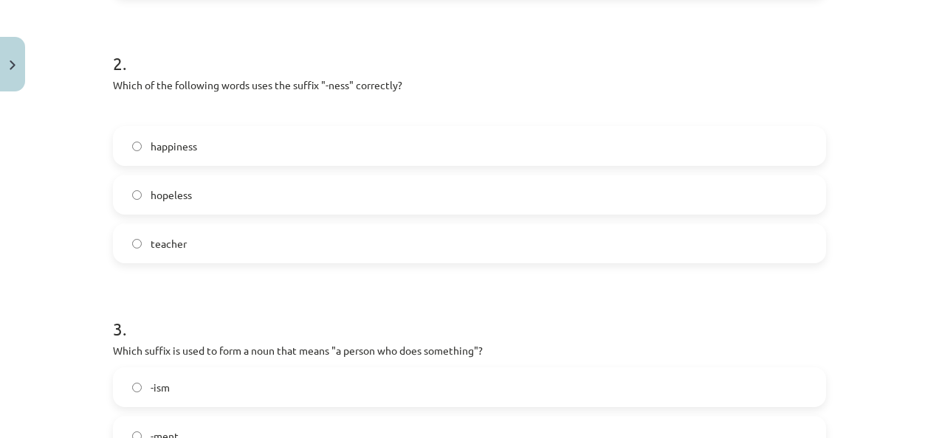
click at [688, 136] on label "happiness" at bounding box center [469, 146] width 710 height 37
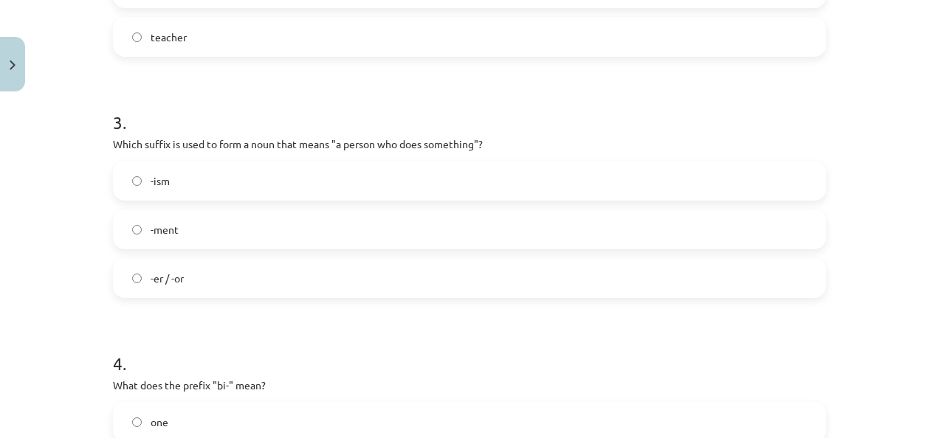
scroll to position [744, 0]
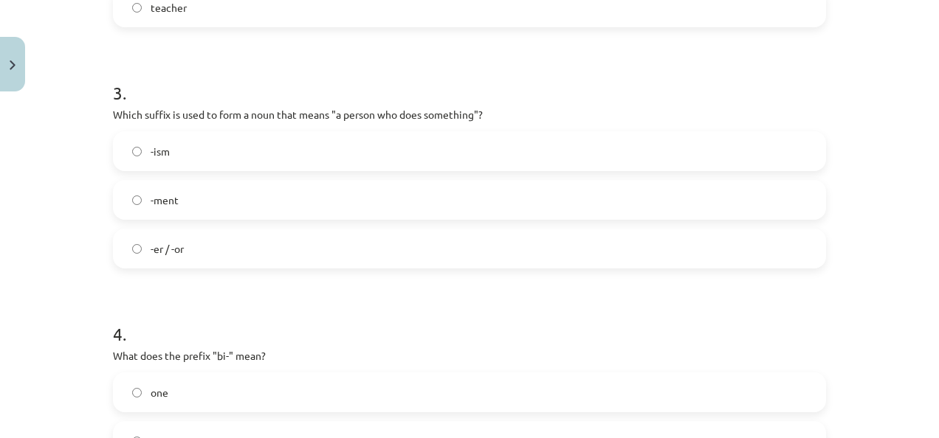
click at [706, 244] on label "-er / -or" at bounding box center [469, 248] width 710 height 37
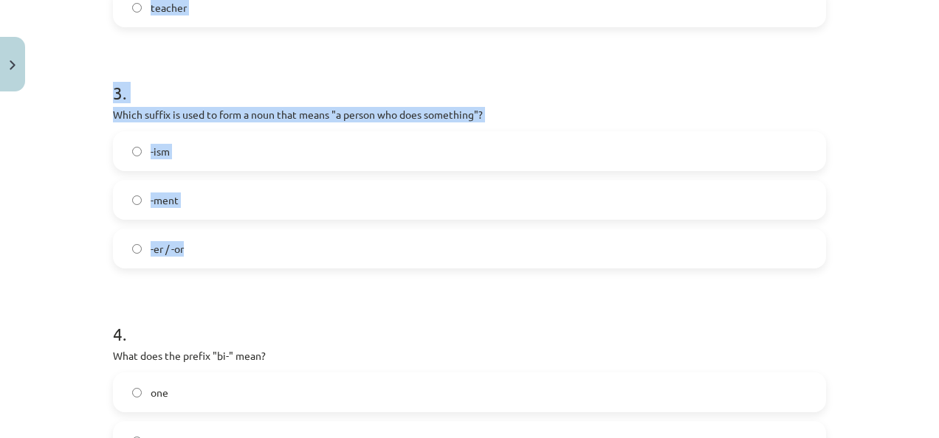
drag, startPoint x: 706, startPoint y: 244, endPoint x: 941, endPoint y: 288, distance: 239.4
click at [927, 288] on html "0 Dāvanas 24 mP 90 xp Irēna Staģe Sākums Aktuāli Kā mācīties eSKOLĀ Kontakti No…" at bounding box center [469, 219] width 939 height 438
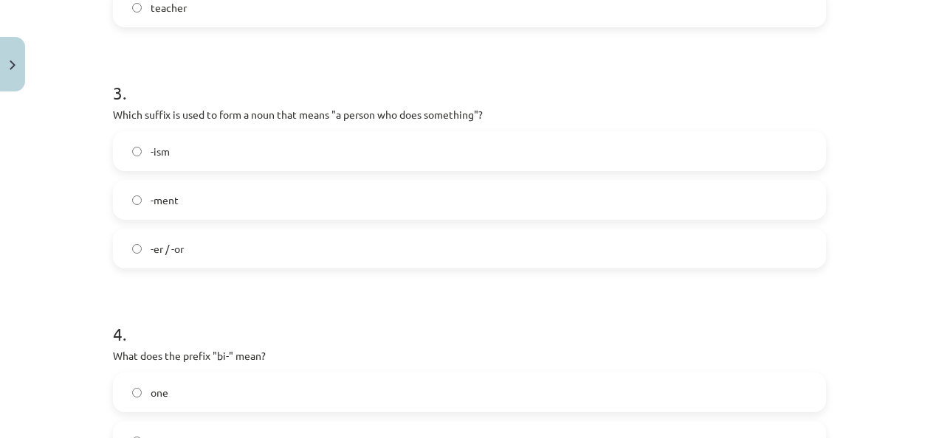
click at [782, 356] on p "What does the prefix "bi-" mean?" at bounding box center [469, 355] width 713 height 15
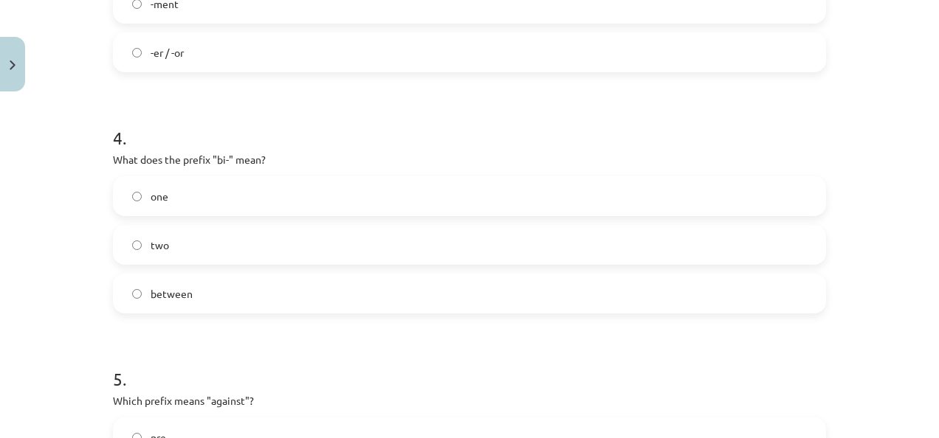
scroll to position [979, 0]
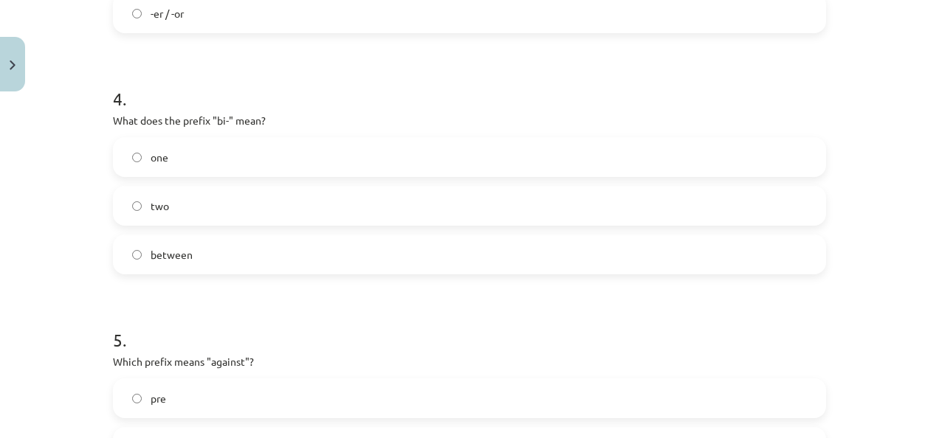
click at [722, 256] on label "between" at bounding box center [469, 254] width 710 height 37
click at [622, 207] on label "two" at bounding box center [469, 205] width 710 height 37
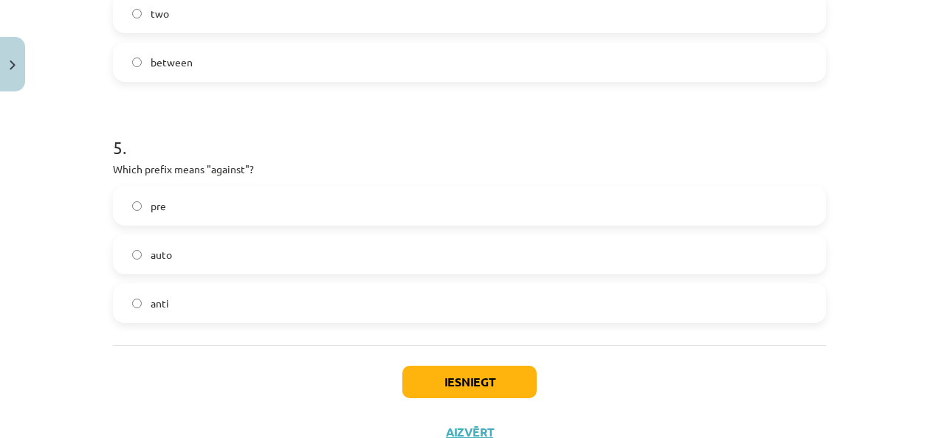
scroll to position [1177, 0]
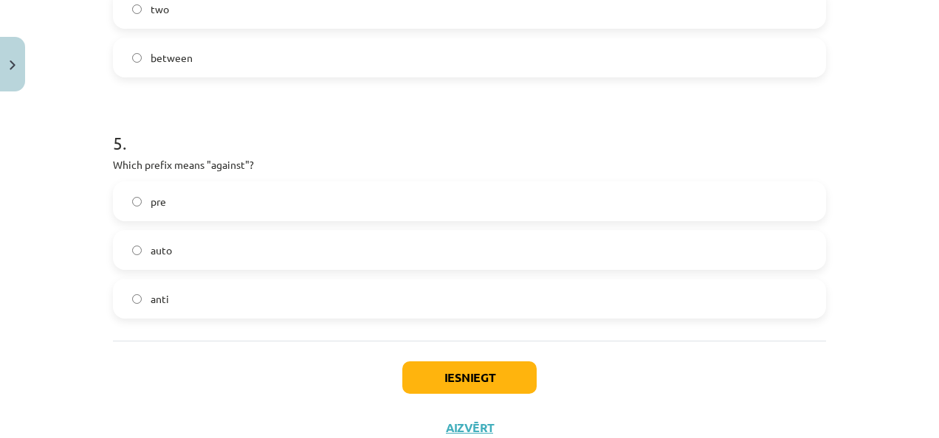
click at [646, 304] on label "anti" at bounding box center [469, 298] width 710 height 37
click at [461, 372] on button "Iesniegt" at bounding box center [469, 378] width 134 height 32
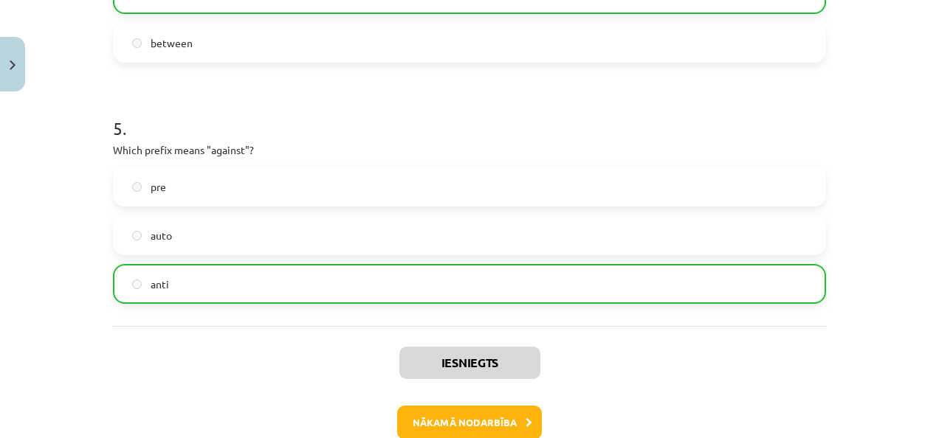
scroll to position [1274, 0]
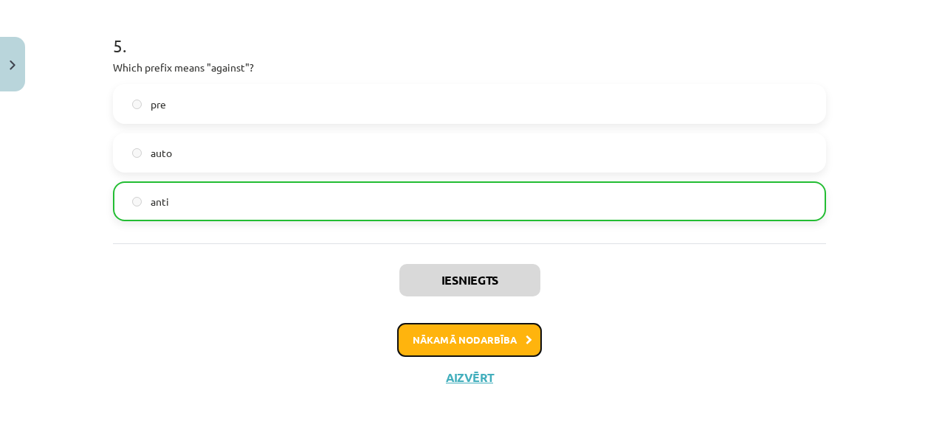
click at [505, 346] on button "Nākamā nodarbība" at bounding box center [469, 340] width 145 height 34
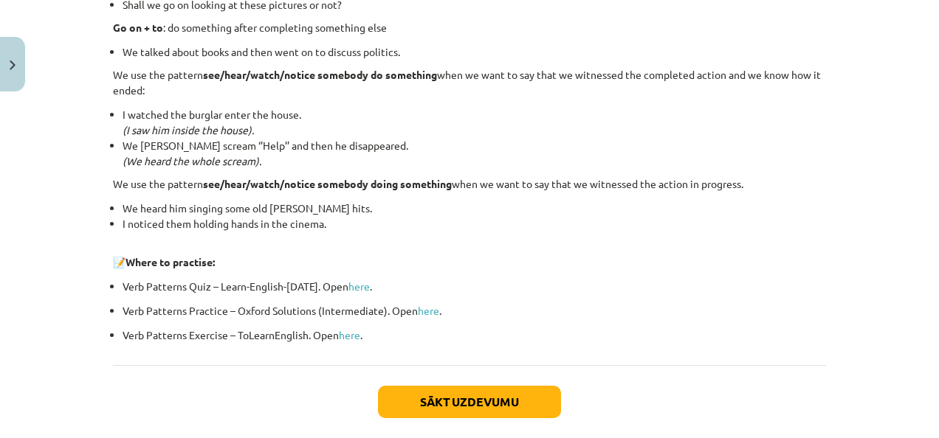
scroll to position [2079, 0]
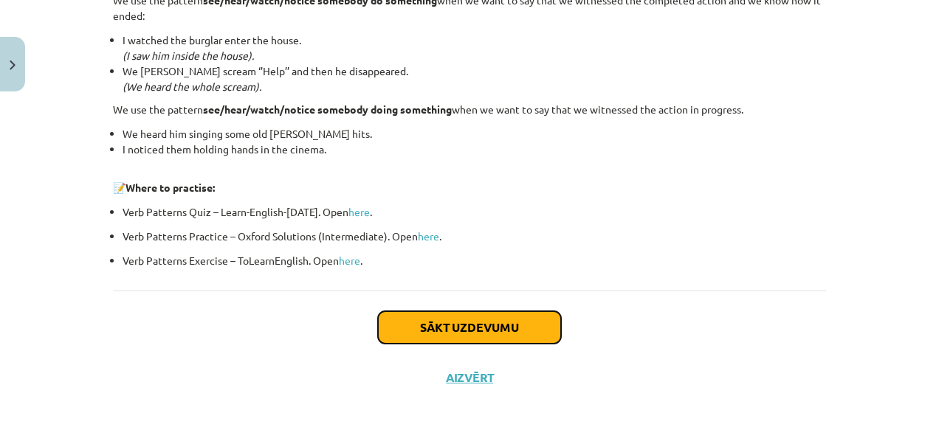
click at [537, 327] on button "Sākt uzdevumu" at bounding box center [469, 327] width 183 height 32
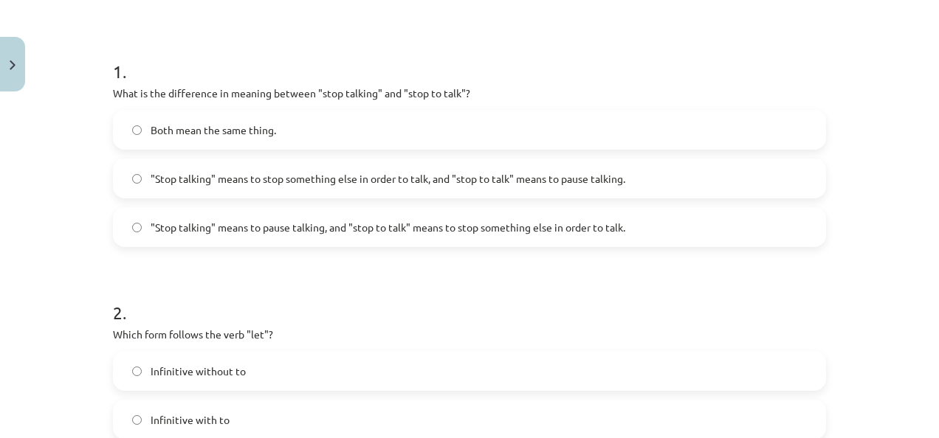
scroll to position [276, 0]
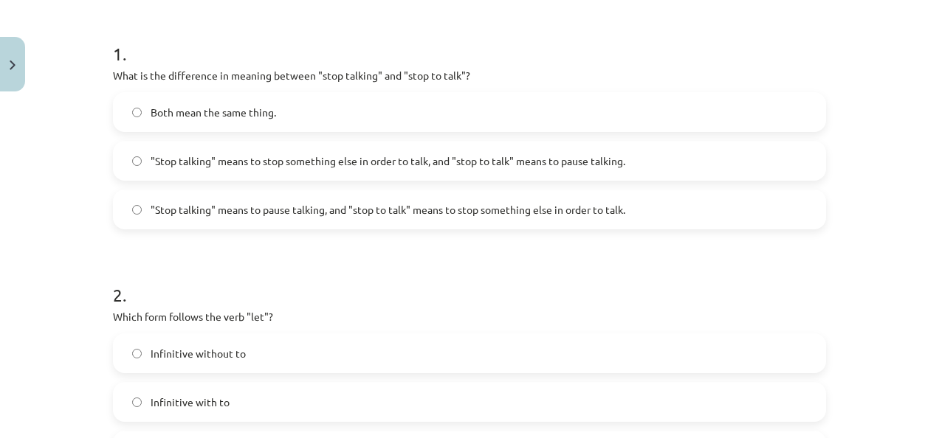
click at [575, 132] on div "Both mean the same thing. "Stop talking" means to stop something else in order …" at bounding box center [469, 160] width 713 height 137
click at [582, 105] on label "Both mean the same thing." at bounding box center [469, 112] width 710 height 37
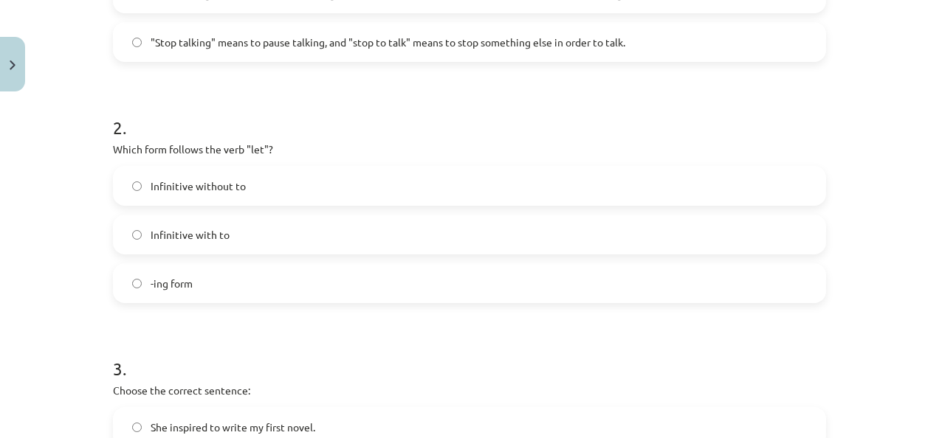
scroll to position [562, 0]
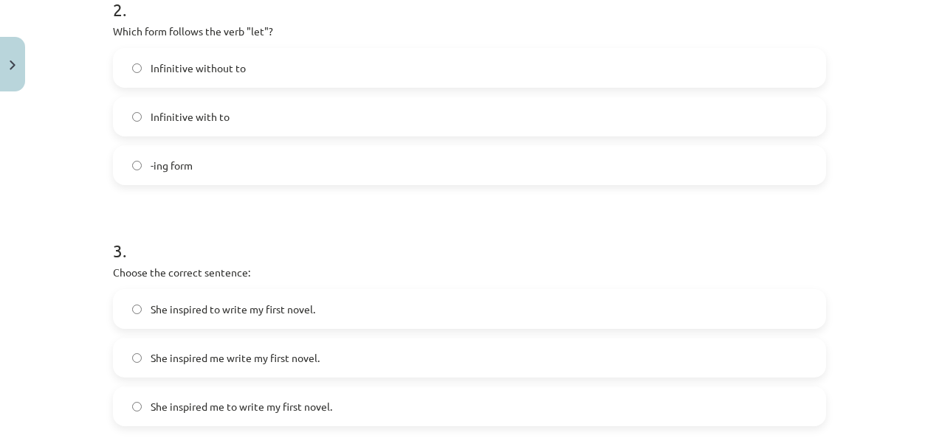
click at [570, 160] on label "-ing form" at bounding box center [469, 165] width 710 height 37
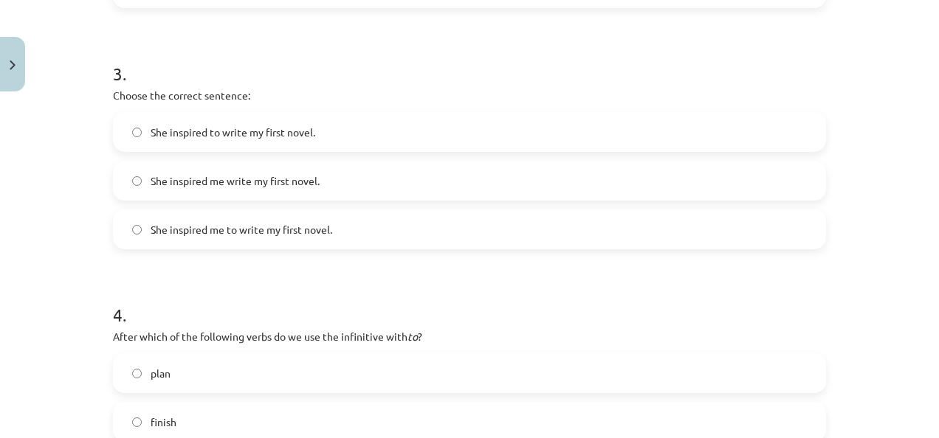
scroll to position [768, 0]
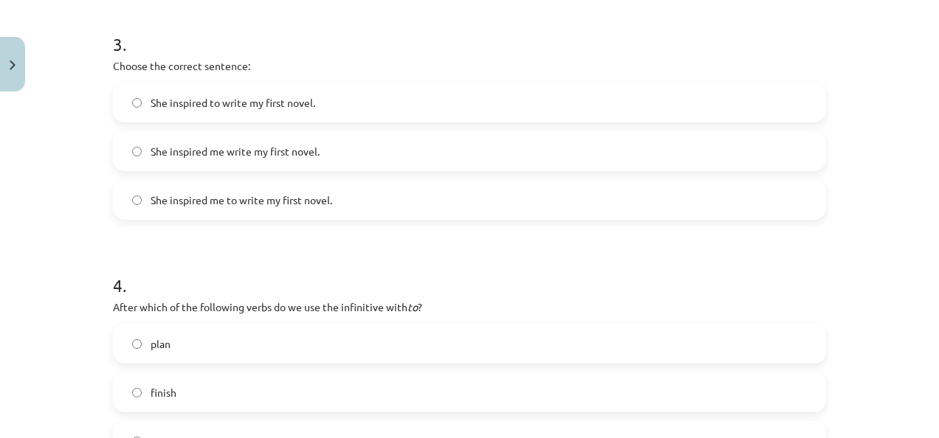
click at [756, 194] on label "She inspired me to write my first novel." at bounding box center [469, 200] width 710 height 37
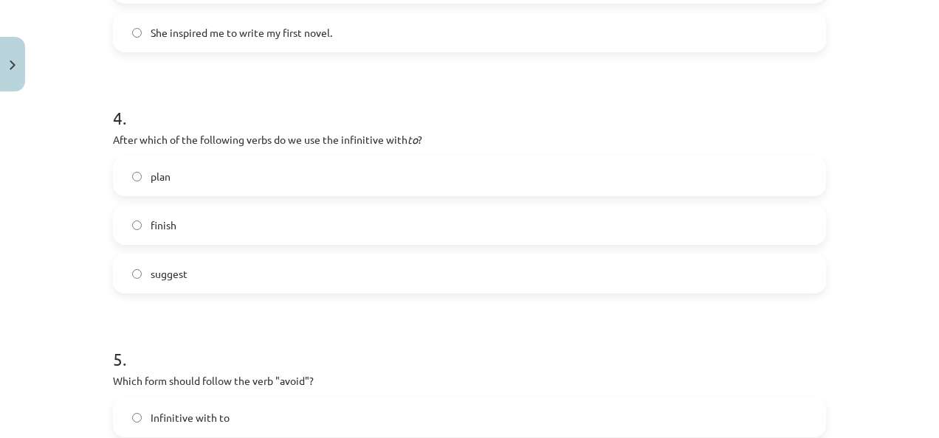
scroll to position [994, 0]
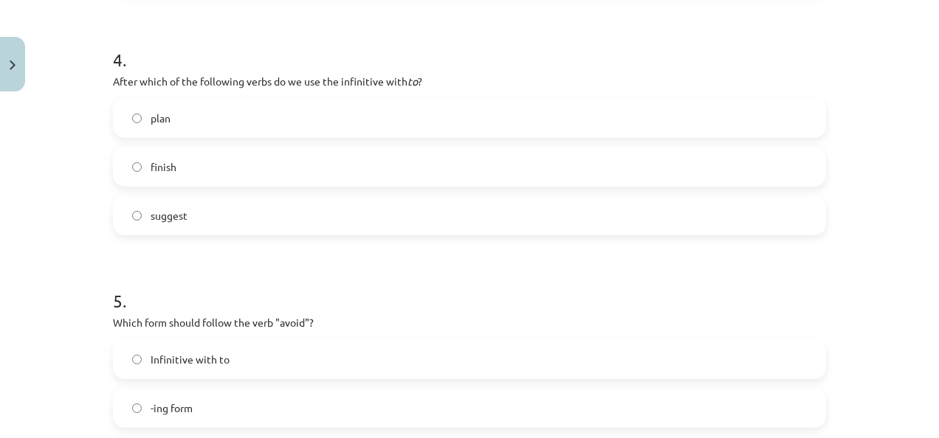
click at [792, 109] on label "plan" at bounding box center [469, 118] width 710 height 37
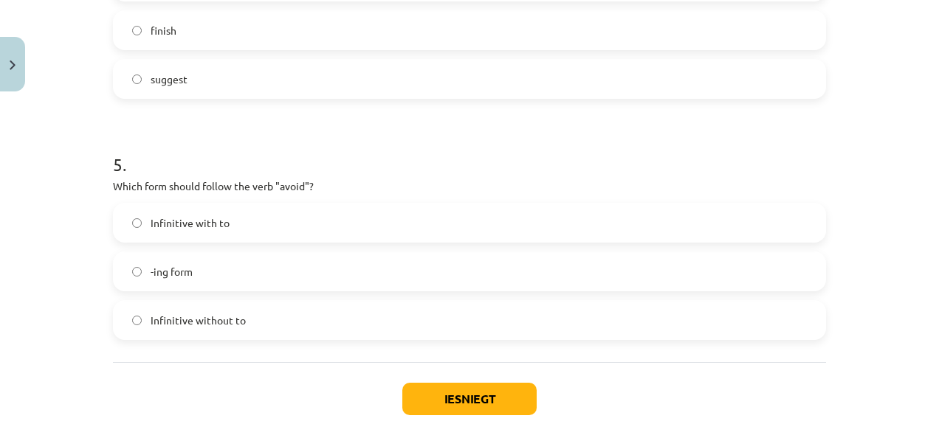
scroll to position [1138, 0]
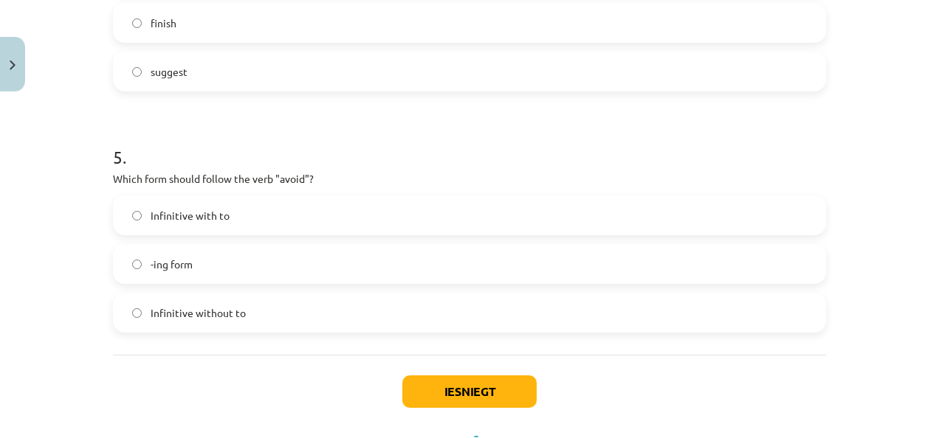
click at [546, 210] on label "Infinitive with to" at bounding box center [469, 215] width 710 height 37
click at [465, 376] on button "Iesniegt" at bounding box center [469, 392] width 134 height 32
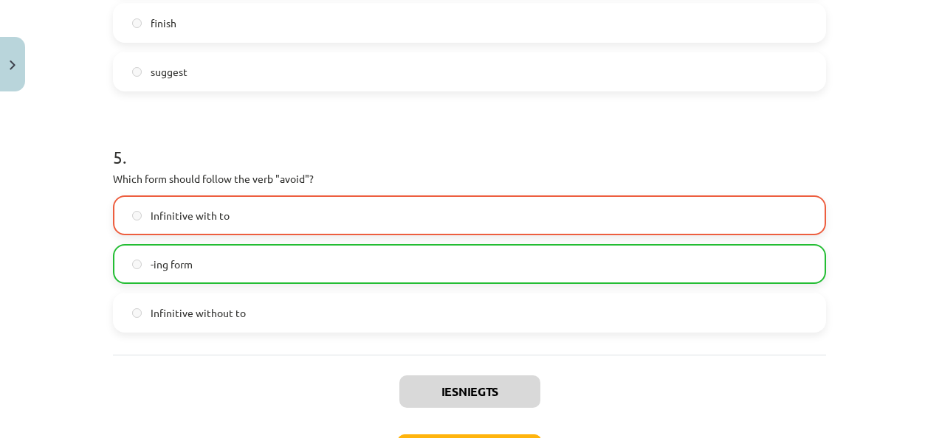
drag, startPoint x: 916, startPoint y: 332, endPoint x: 938, endPoint y: 325, distance: 23.3
click at [917, 332] on div "Mācību tēma: Angļu valodas i - 11. klases 1. ieskaites mācību materiāls #7 📝 To…" at bounding box center [469, 219] width 939 height 438
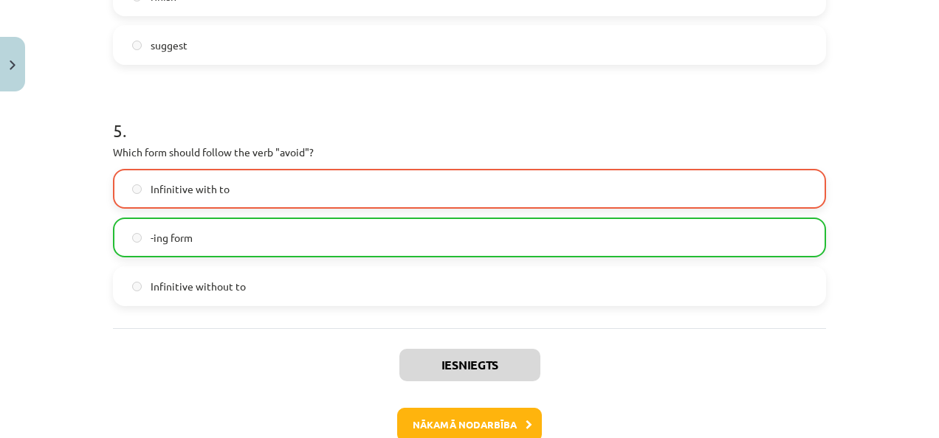
scroll to position [1249, 0]
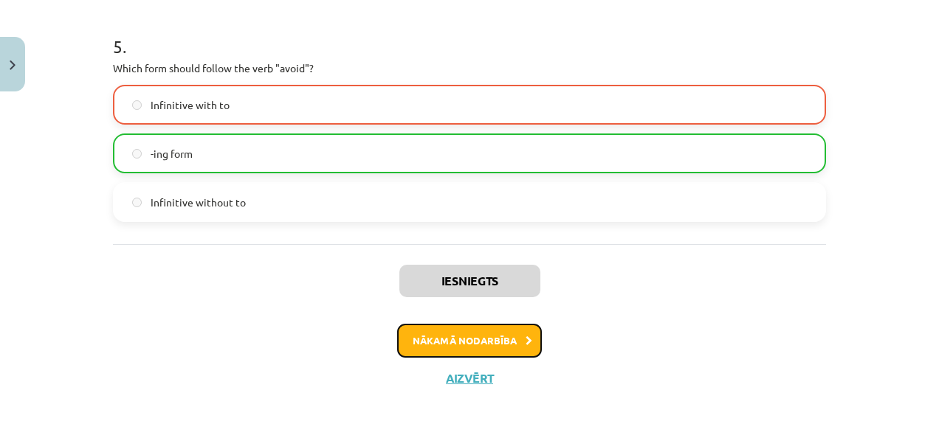
click at [433, 344] on button "Nākamā nodarbība" at bounding box center [469, 341] width 145 height 34
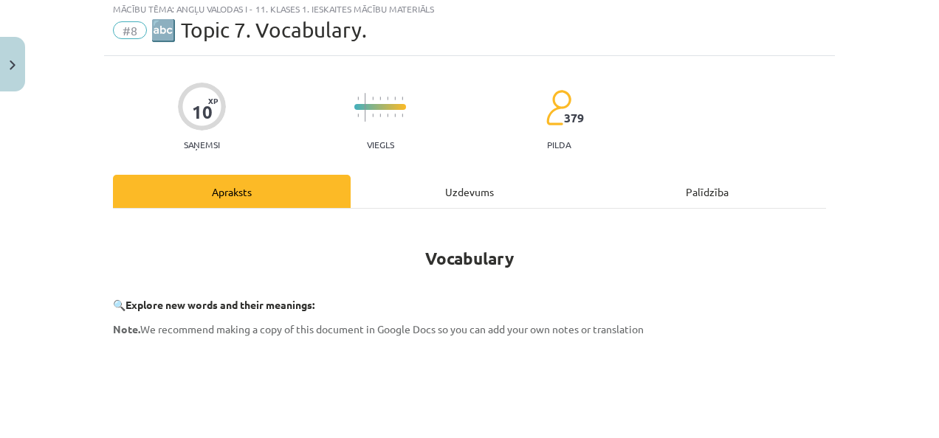
scroll to position [37, 0]
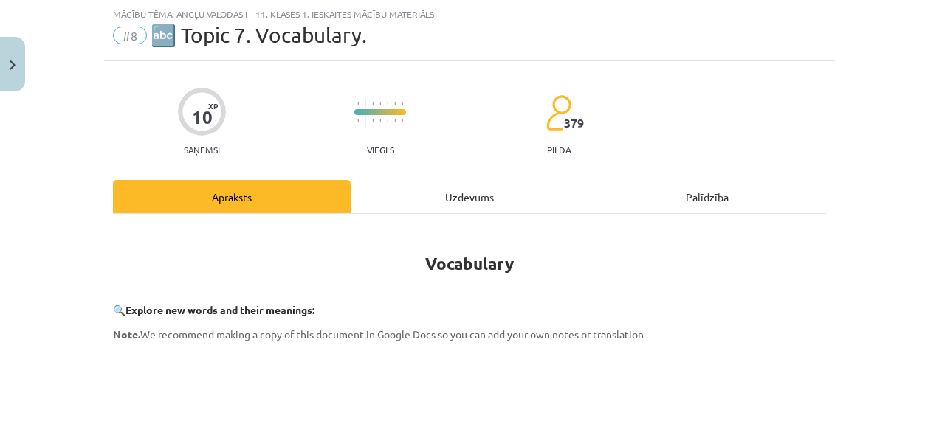
click at [926, 141] on div "Mācību tēma: Angļu valodas i - 11. klases 1. ieskaites mācību materiāls #8 🔤 To…" at bounding box center [469, 219] width 939 height 438
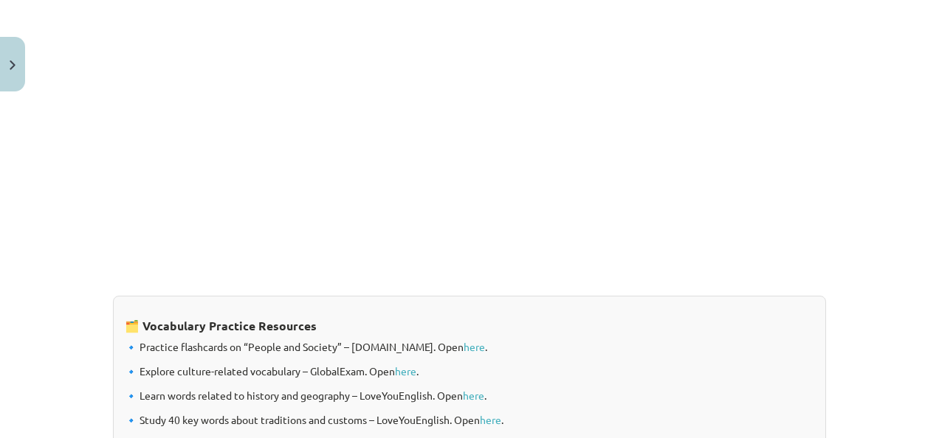
scroll to position [1302, 0]
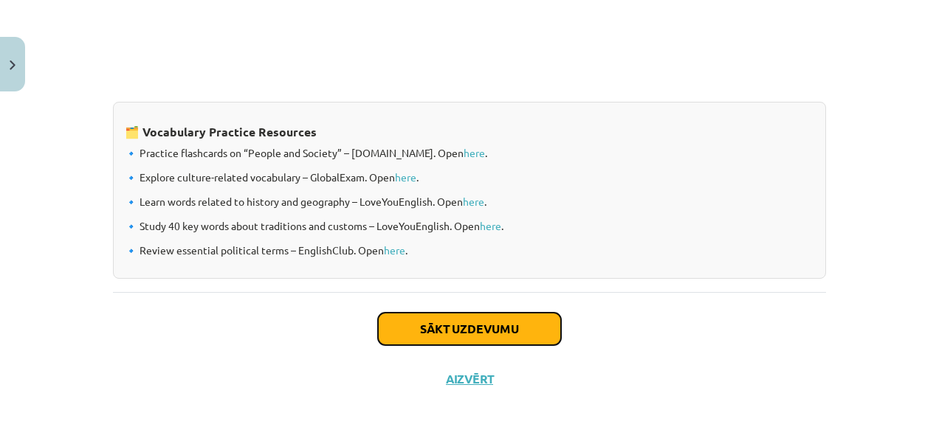
click at [441, 316] on button "Sākt uzdevumu" at bounding box center [469, 329] width 183 height 32
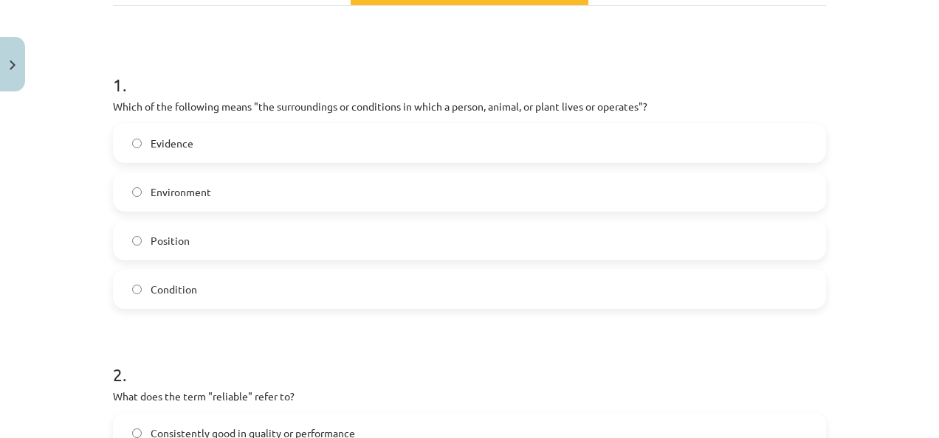
scroll to position [255, 0]
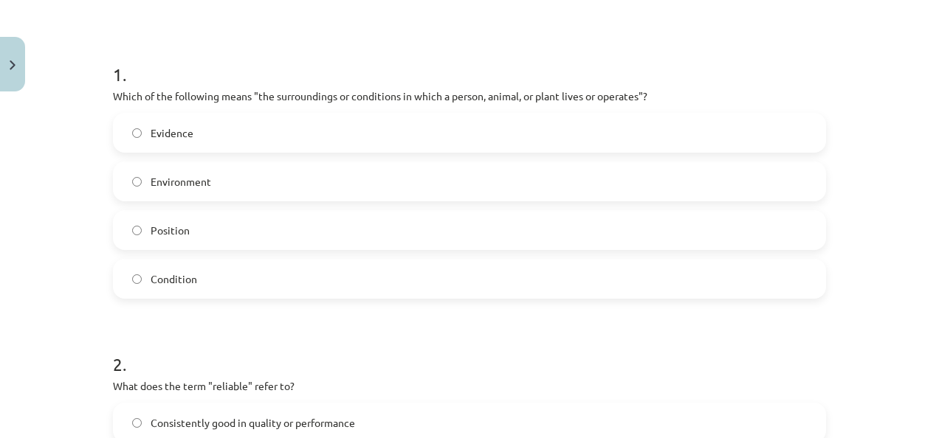
click at [518, 140] on label "Evidence" at bounding box center [469, 132] width 710 height 37
click at [660, 273] on label "Condition" at bounding box center [469, 279] width 710 height 37
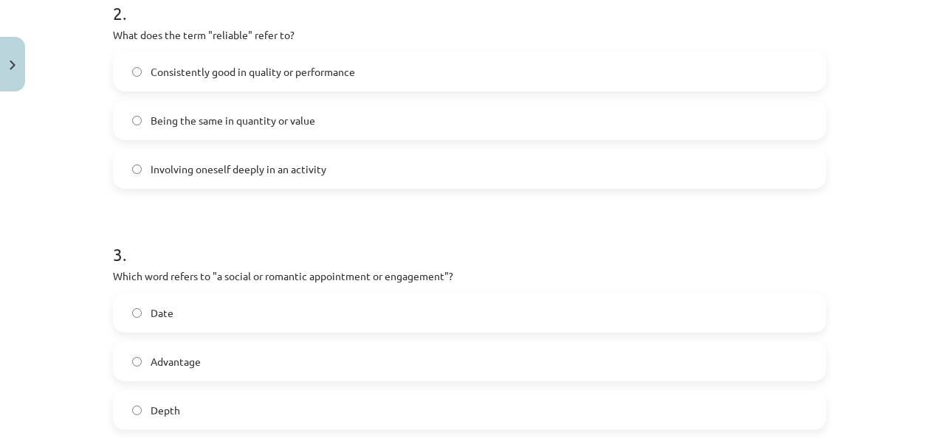
scroll to position [605, 0]
click at [252, 303] on label "Date" at bounding box center [469, 314] width 710 height 37
click at [353, 124] on label "Being the same in quantity or value" at bounding box center [469, 121] width 710 height 37
click at [350, 76] on span "Consistently good in quality or performance" at bounding box center [253, 73] width 204 height 15
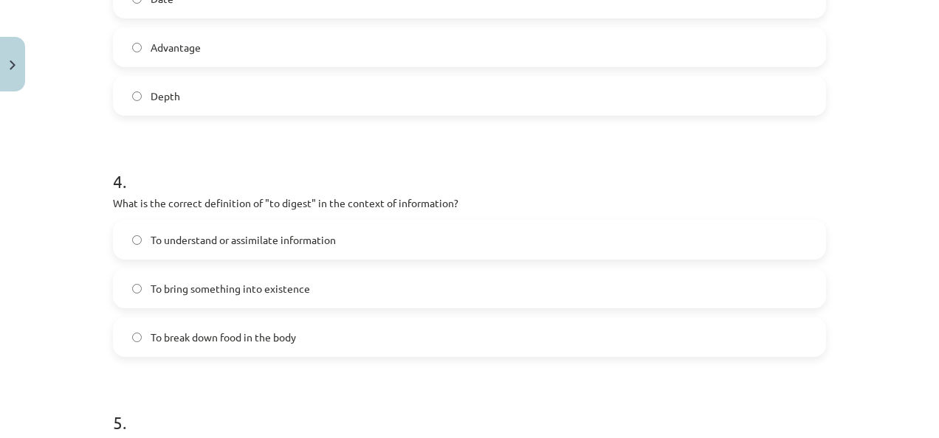
scroll to position [930, 0]
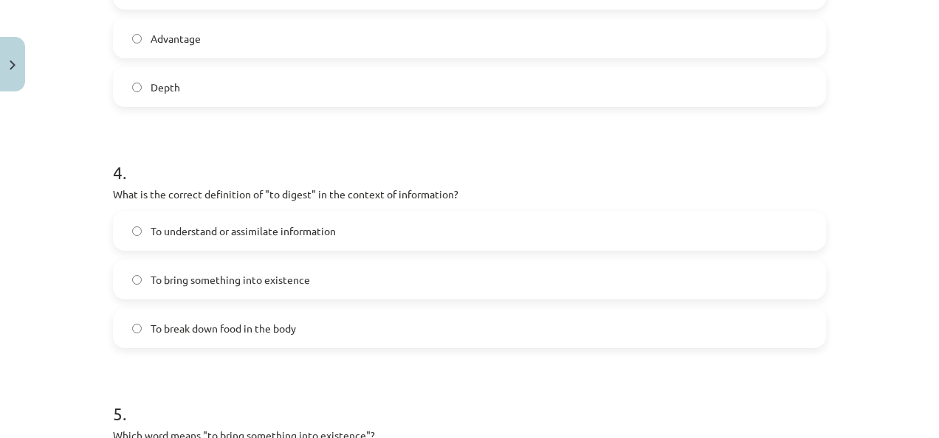
click at [332, 230] on span "To understand or assimilate information" at bounding box center [243, 231] width 185 height 15
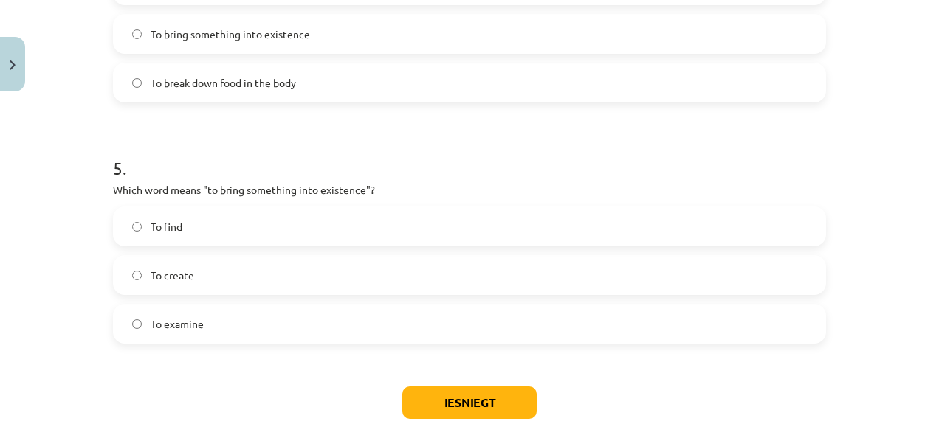
scroll to position [1205, 0]
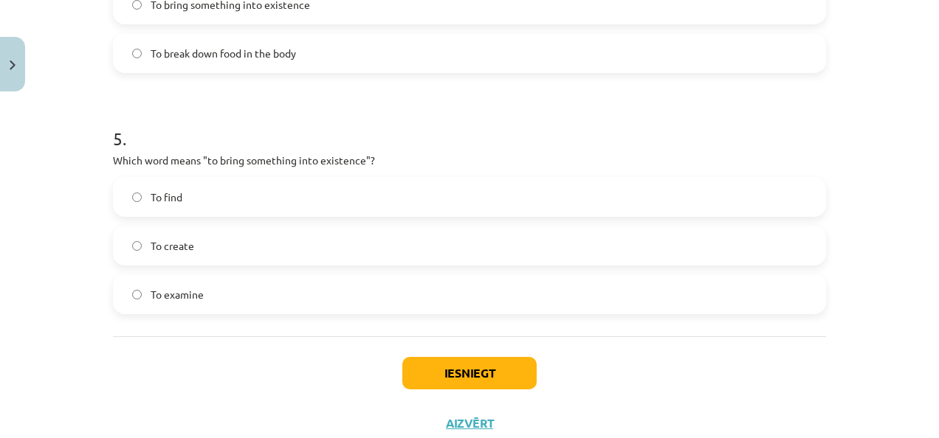
click at [408, 303] on label "To examine" at bounding box center [469, 294] width 710 height 37
click at [503, 371] on button "Iesniegt" at bounding box center [469, 373] width 134 height 32
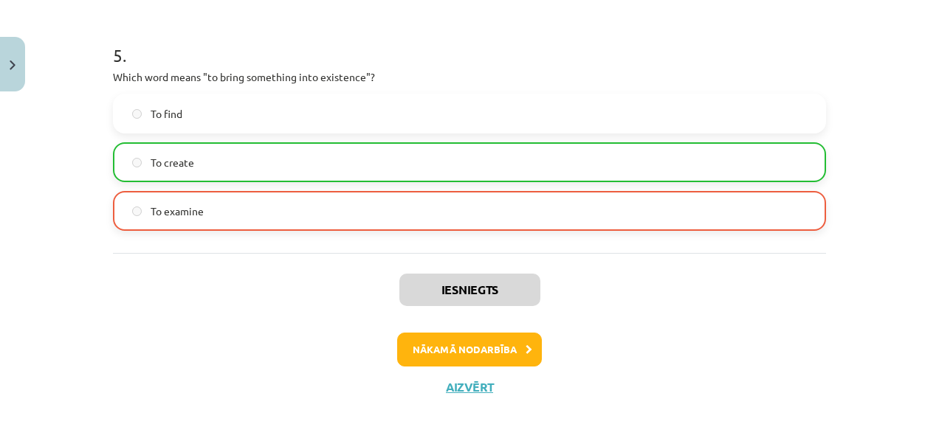
scroll to position [1298, 0]
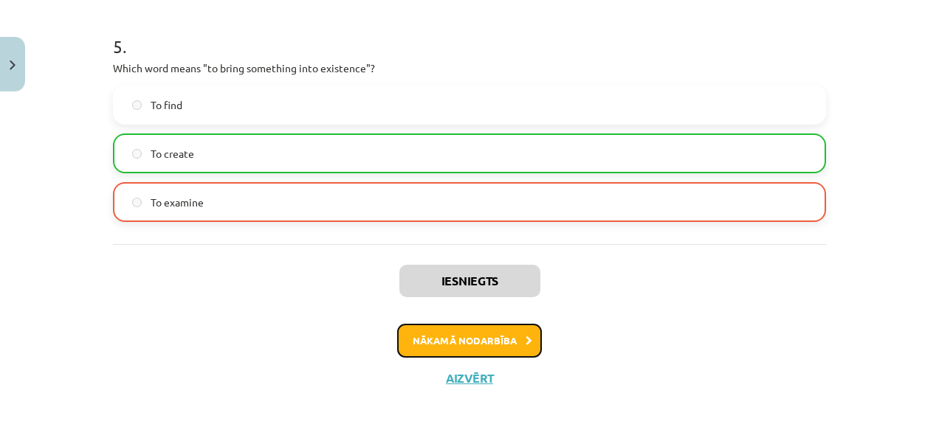
click at [481, 331] on button "Nākamā nodarbība" at bounding box center [469, 341] width 145 height 34
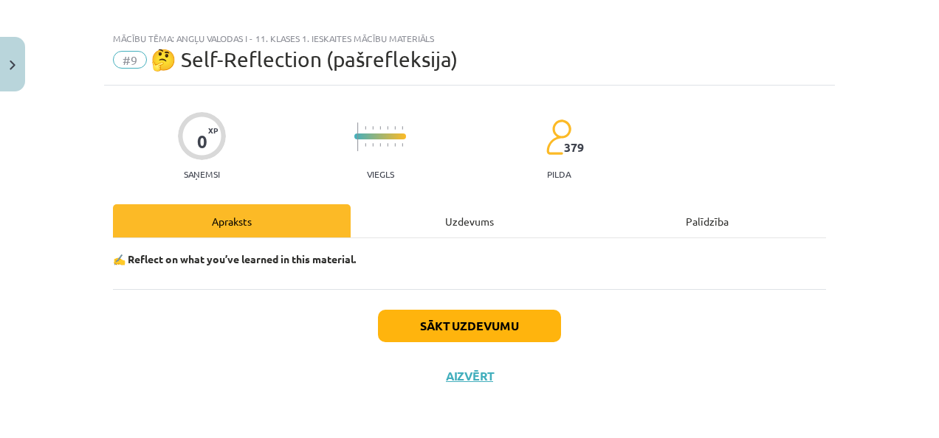
scroll to position [12, 0]
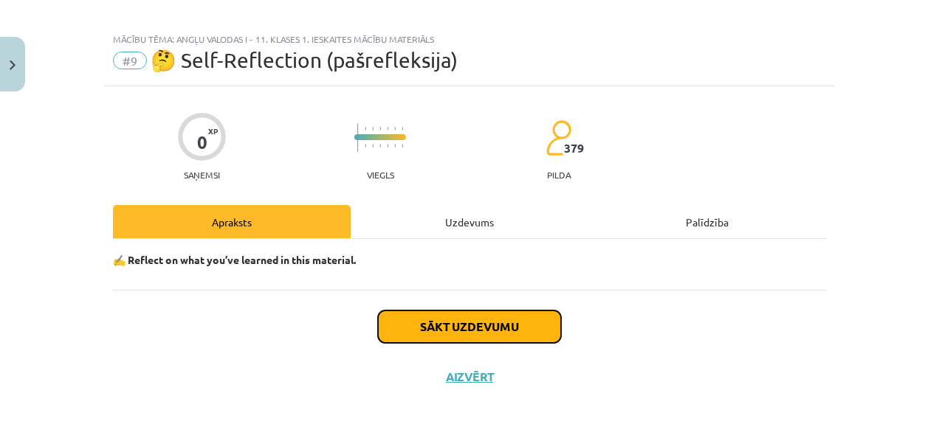
click at [447, 323] on button "Sākt uzdevumu" at bounding box center [469, 327] width 183 height 32
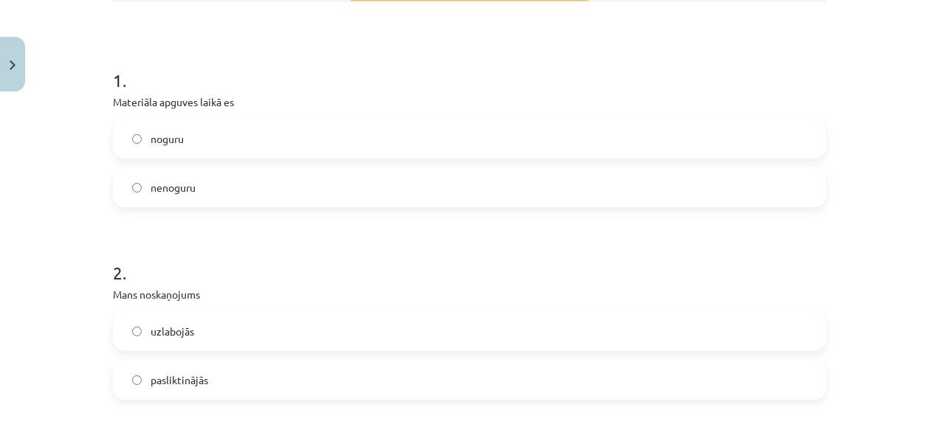
scroll to position [251, 0]
click at [366, 127] on label "noguru" at bounding box center [469, 137] width 710 height 37
click at [258, 379] on label "pasliktinājās" at bounding box center [469, 378] width 710 height 37
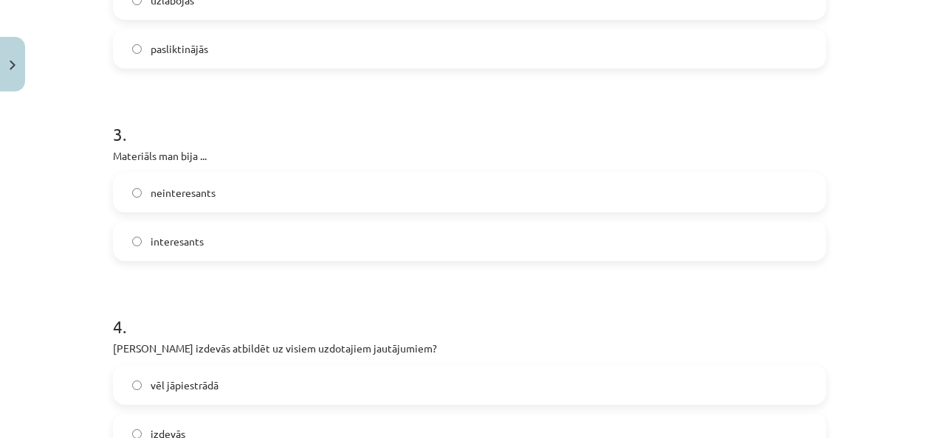
scroll to position [583, 0]
click at [284, 231] on label "interesants" at bounding box center [469, 239] width 710 height 37
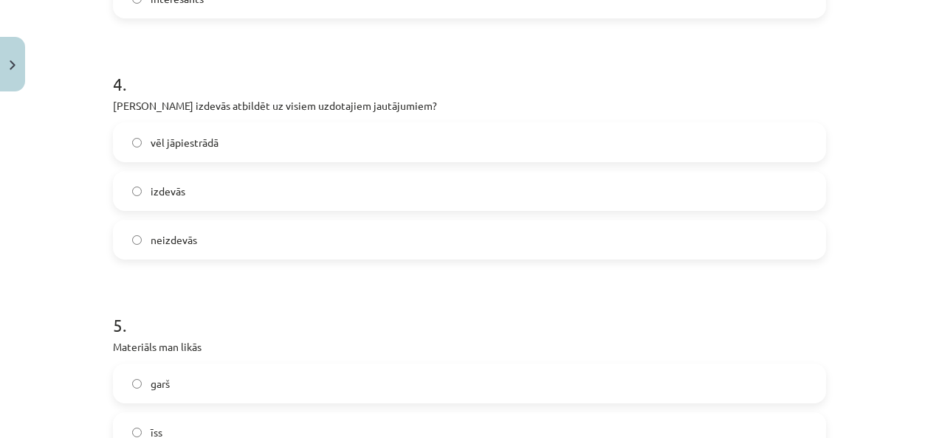
scroll to position [743, 0]
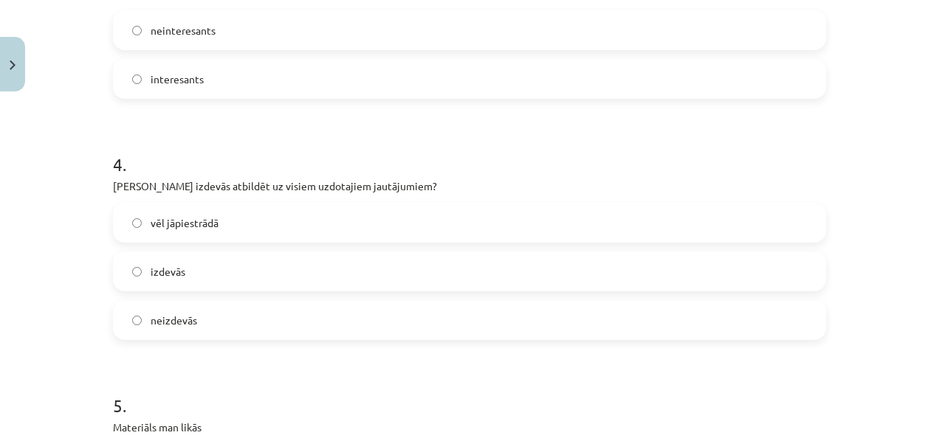
click at [218, 222] on label "vēl jāpiestrādā" at bounding box center [469, 222] width 710 height 37
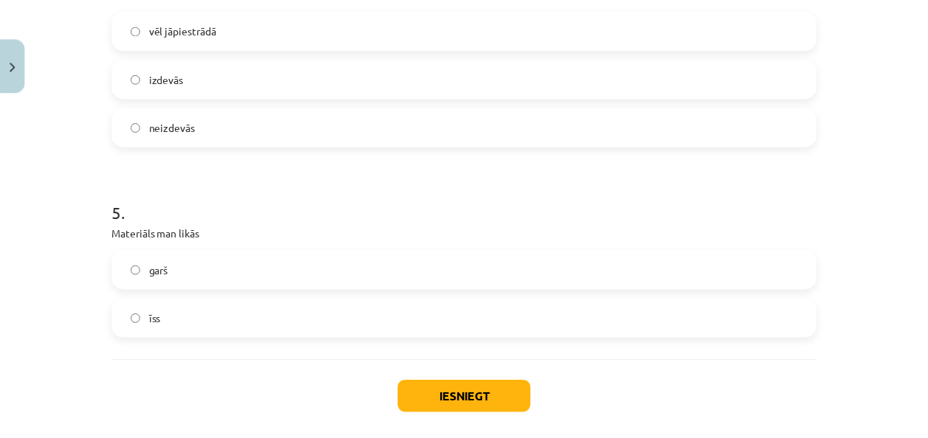
scroll to position [979, 0]
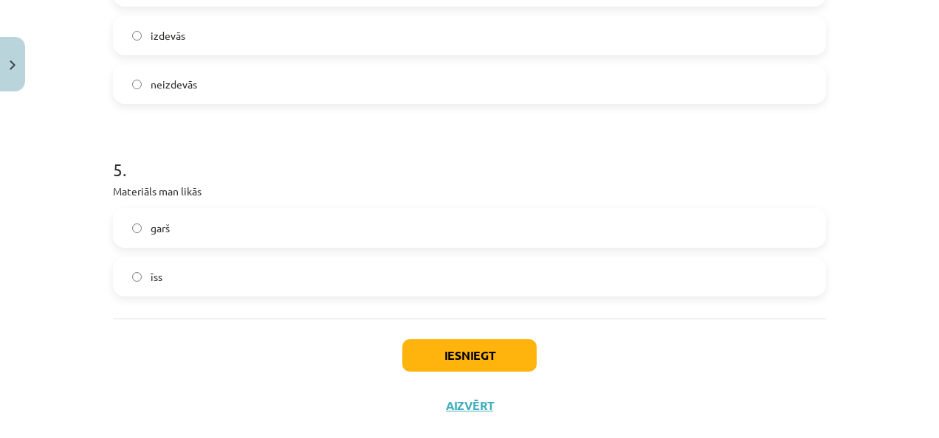
click at [745, 220] on label "garš" at bounding box center [469, 228] width 710 height 37
click at [485, 349] on button "Iesniegt" at bounding box center [469, 356] width 134 height 32
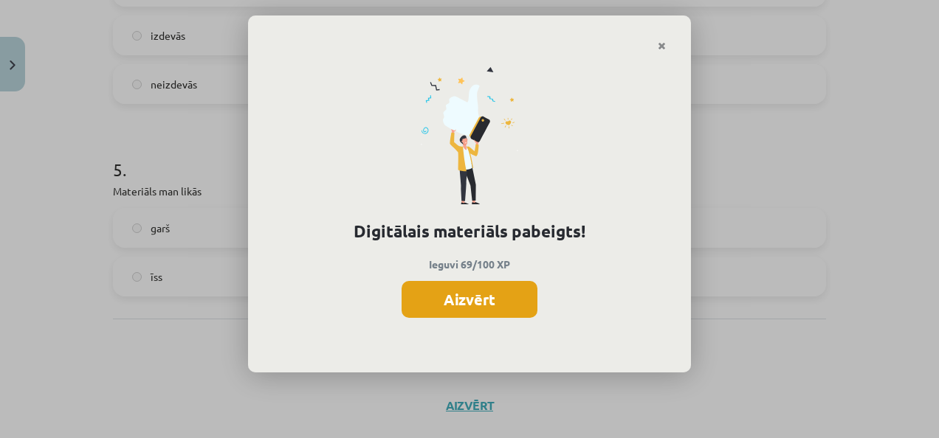
click at [487, 298] on button "Aizvērt" at bounding box center [470, 299] width 136 height 37
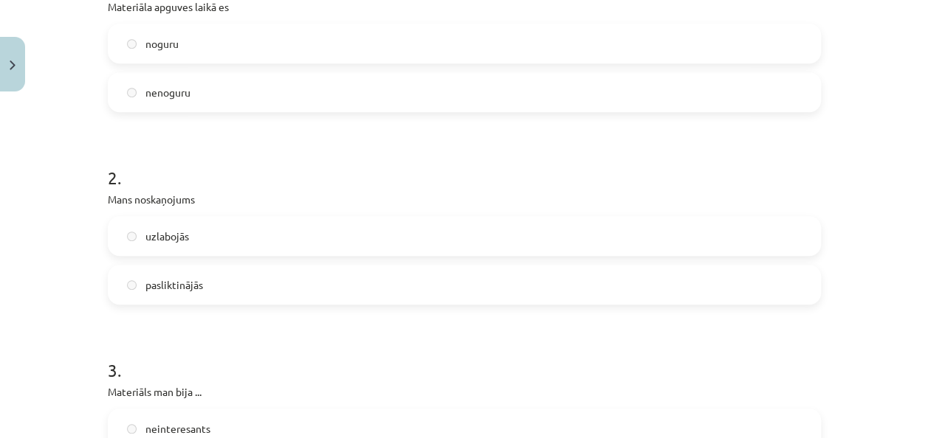
scroll to position [0, 0]
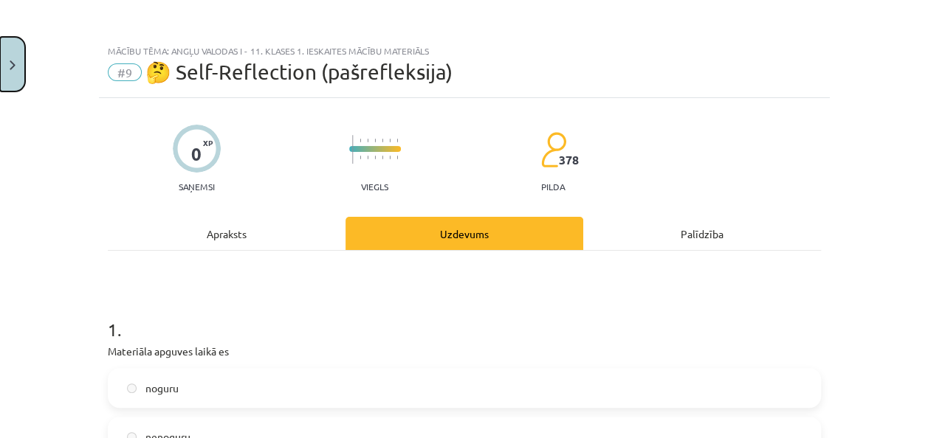
click at [11, 53] on button "Close" at bounding box center [12, 64] width 25 height 55
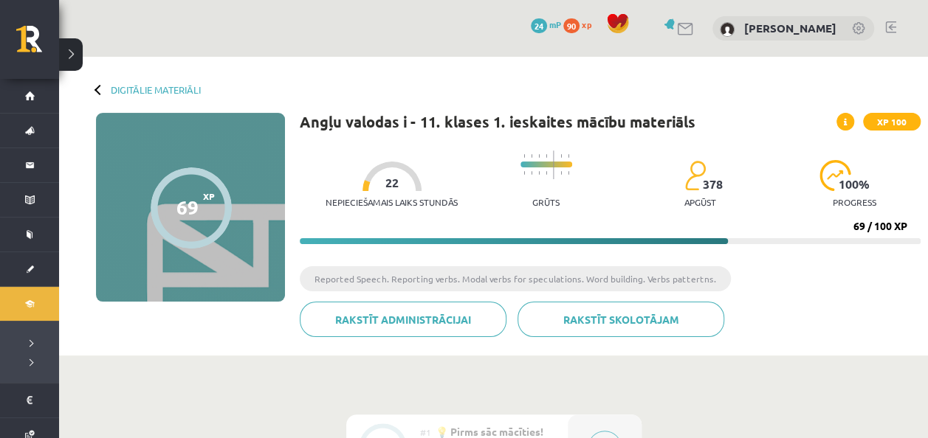
click at [846, 122] on icon at bounding box center [845, 122] width 3 height 9
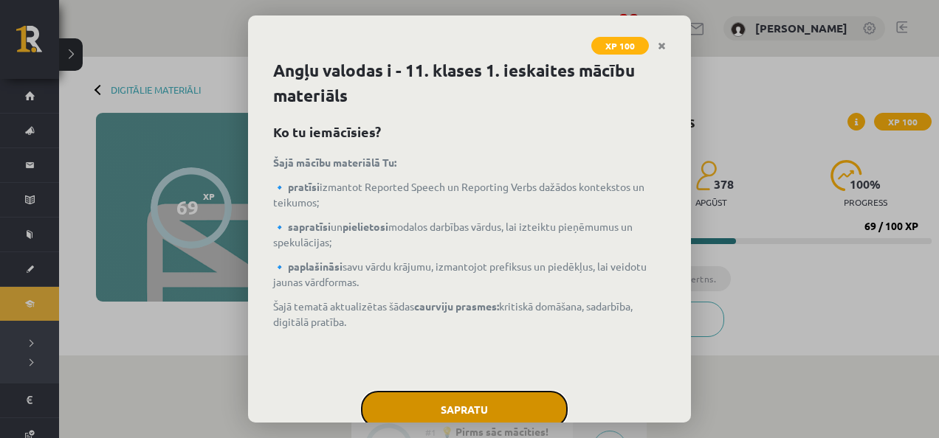
click at [459, 401] on button "Sapratu" at bounding box center [464, 409] width 207 height 37
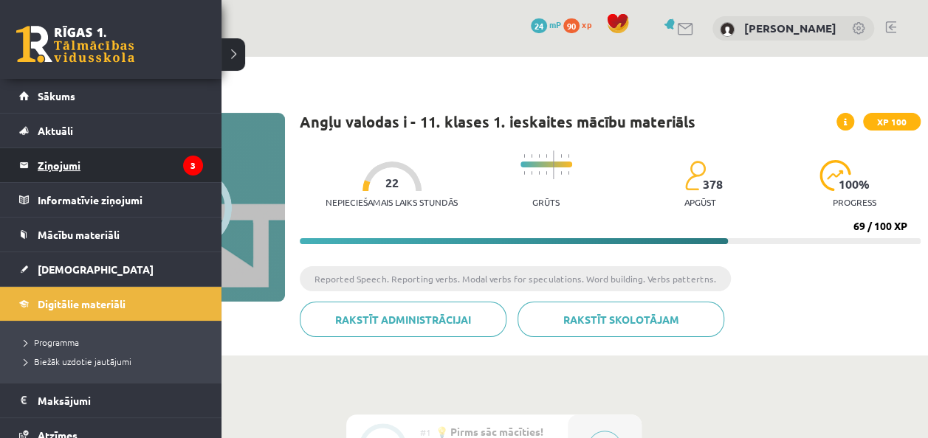
click at [64, 156] on legend "Ziņojumi 3" at bounding box center [120, 165] width 165 height 34
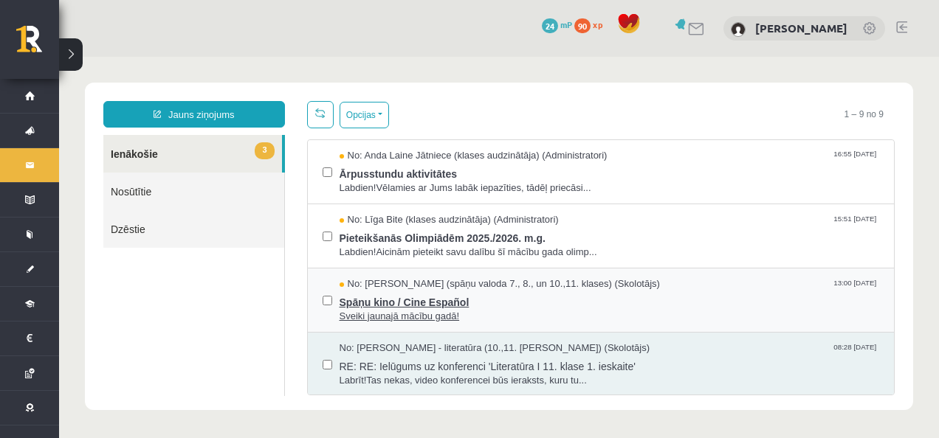
click at [456, 294] on span "Spāņu kino / Cine Español" at bounding box center [610, 301] width 540 height 18
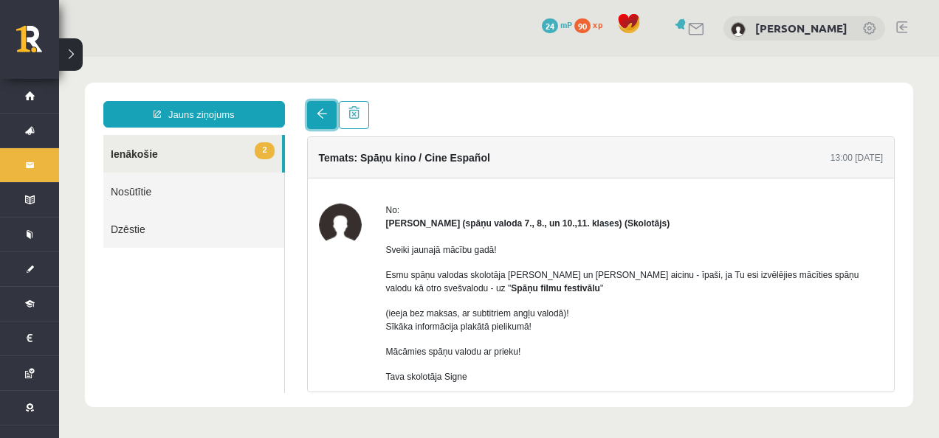
click at [317, 112] on span at bounding box center [322, 113] width 10 height 10
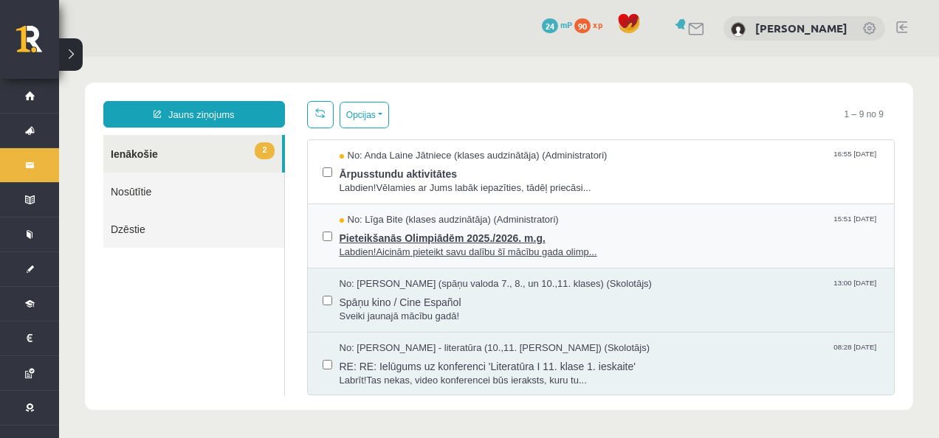
click at [416, 227] on span "Pieteikšanās Olimpiādēm 2025./2026. m.g." at bounding box center [610, 236] width 540 height 18
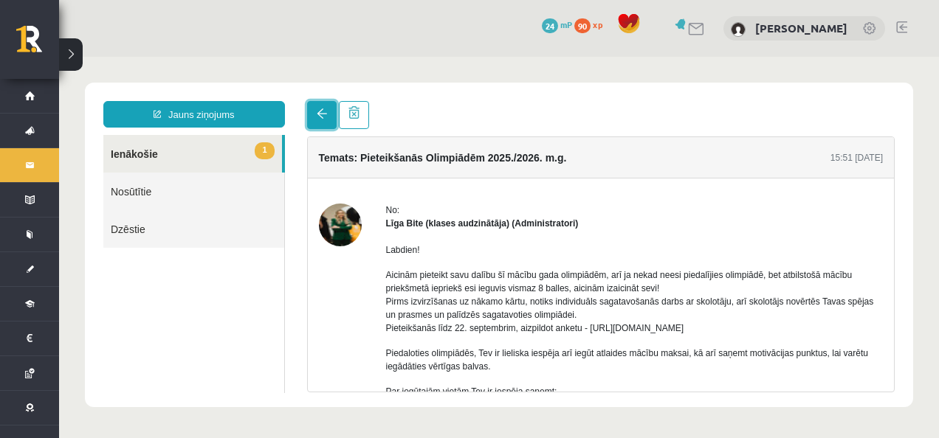
click at [325, 112] on span at bounding box center [322, 113] width 10 height 10
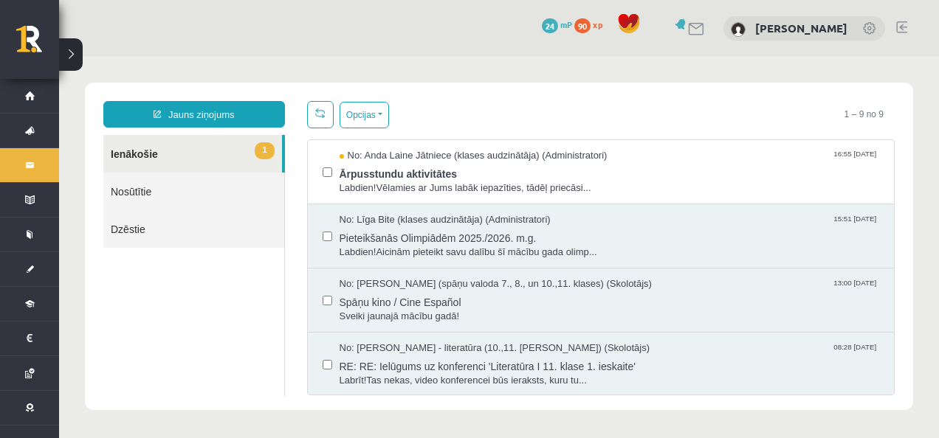
click at [431, 192] on span "Labdien!Vēlamies ar Jums labāk iepazīties, tādēļ priecāsi..." at bounding box center [610, 189] width 540 height 14
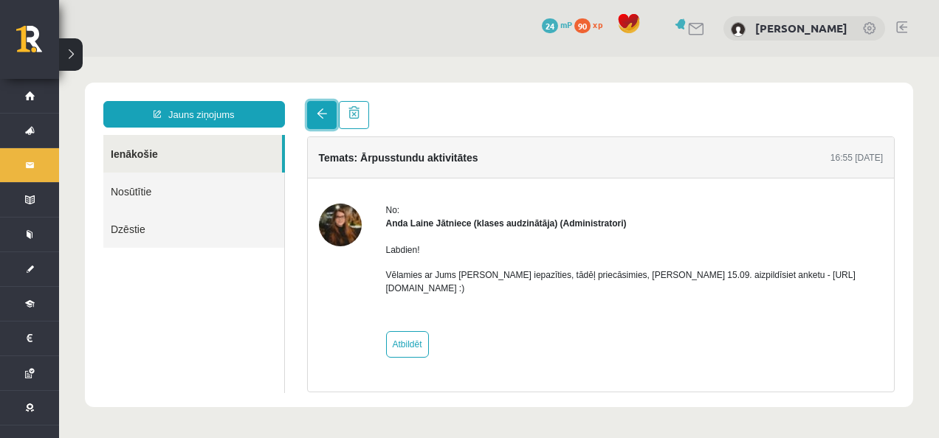
click at [325, 121] on link at bounding box center [322, 115] width 30 height 28
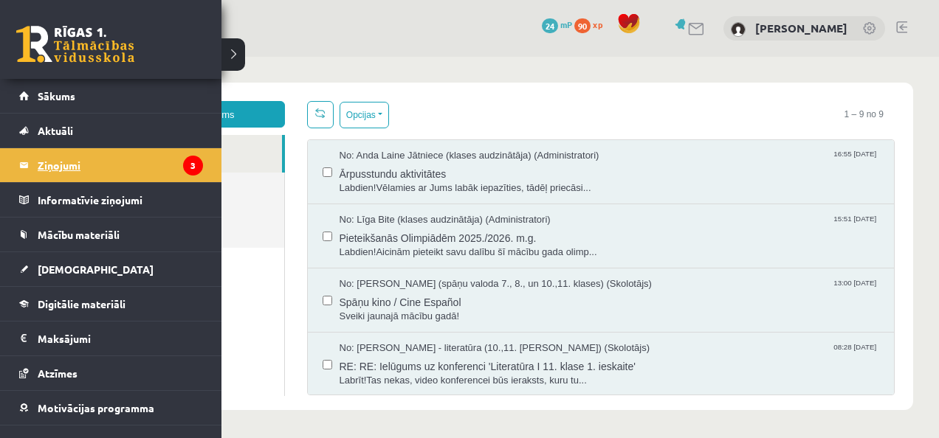
click at [94, 168] on legend "Ziņojumi 3" at bounding box center [120, 165] width 165 height 34
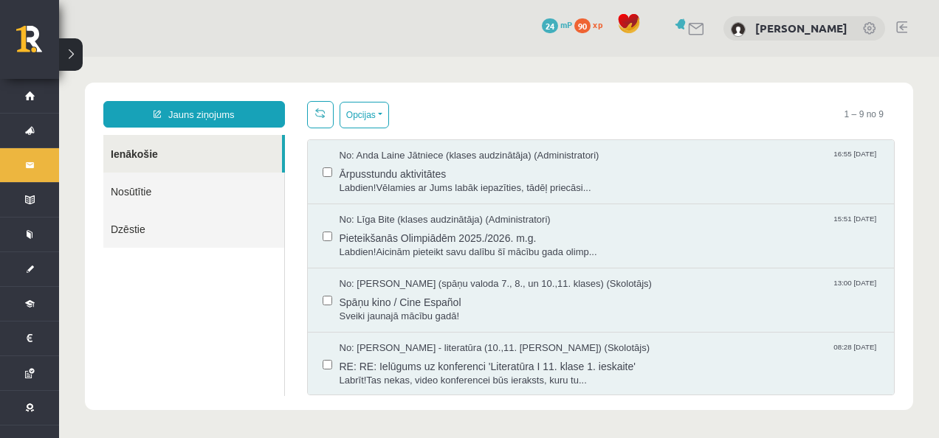
click at [590, 27] on span "90" at bounding box center [582, 25] width 16 height 15
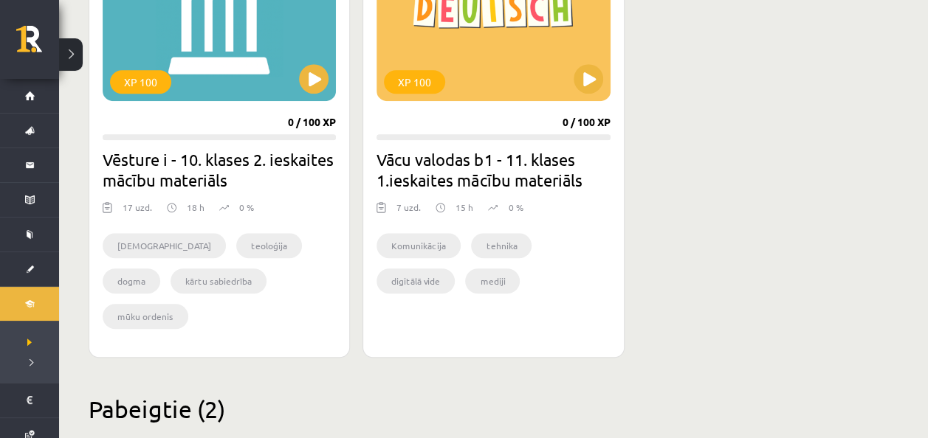
scroll to position [3330, 0]
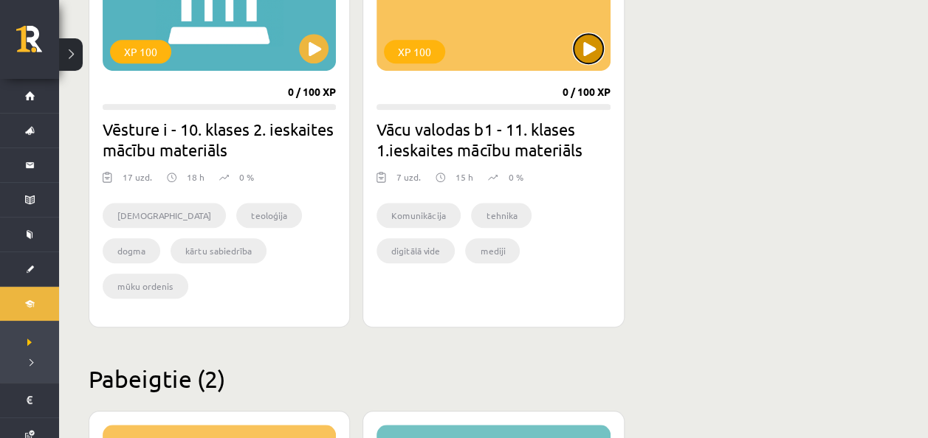
click at [589, 40] on button at bounding box center [588, 49] width 30 height 30
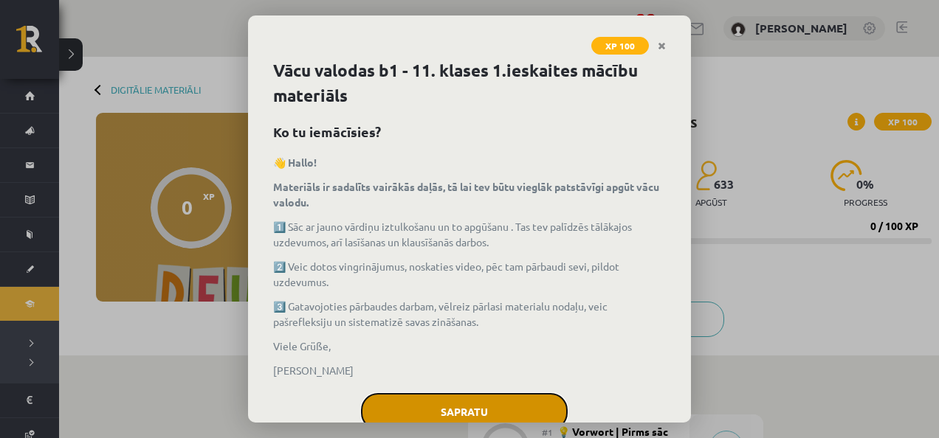
click at [453, 409] on button "Sapratu" at bounding box center [464, 411] width 207 height 37
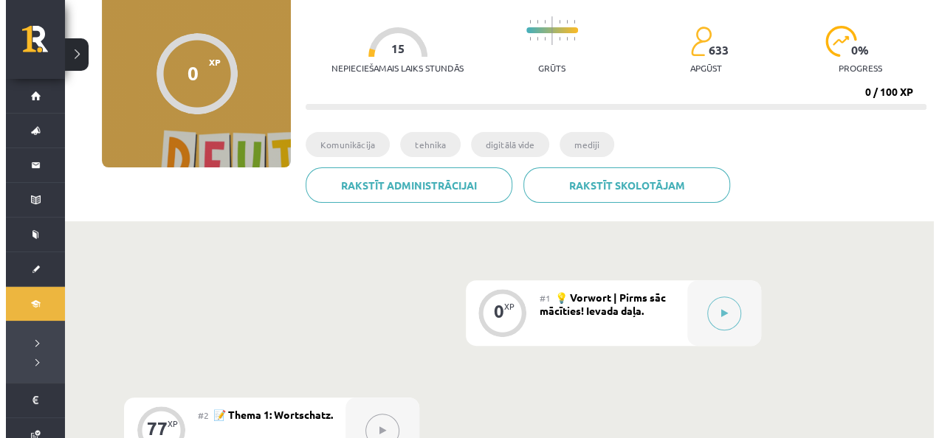
scroll to position [108, 0]
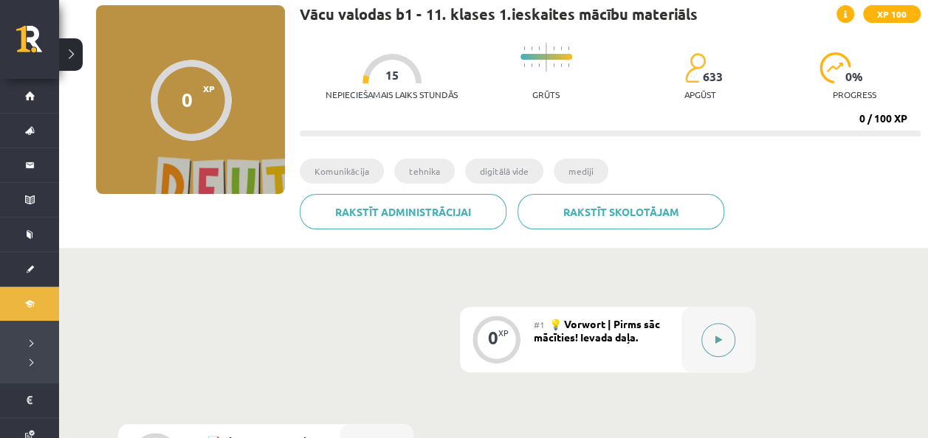
click at [726, 340] on button at bounding box center [718, 340] width 34 height 34
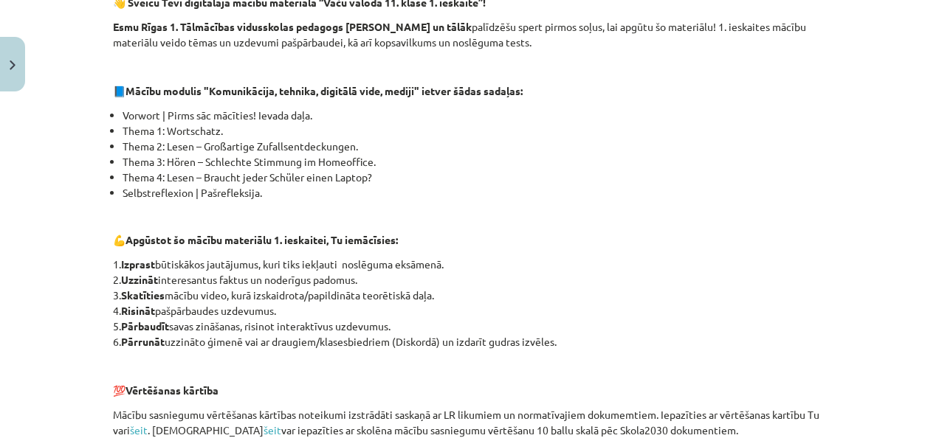
scroll to position [244, 0]
